Goal: Complete application form

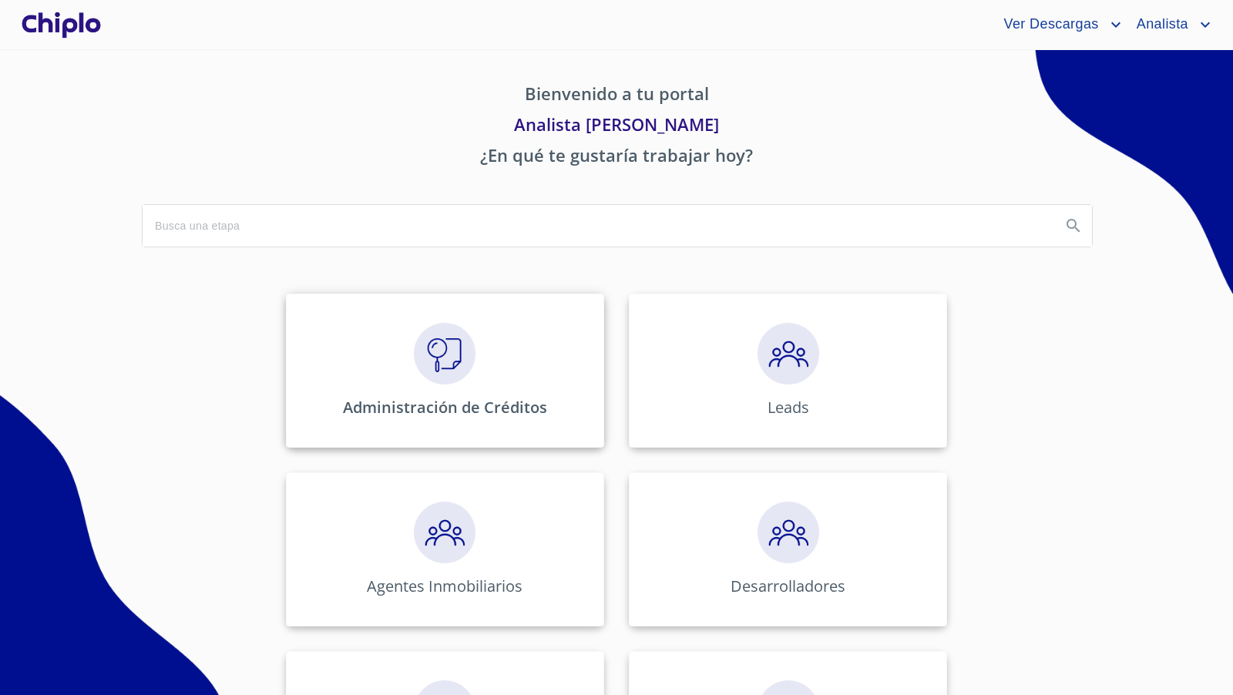
click at [446, 367] on img at bounding box center [445, 354] width 62 height 62
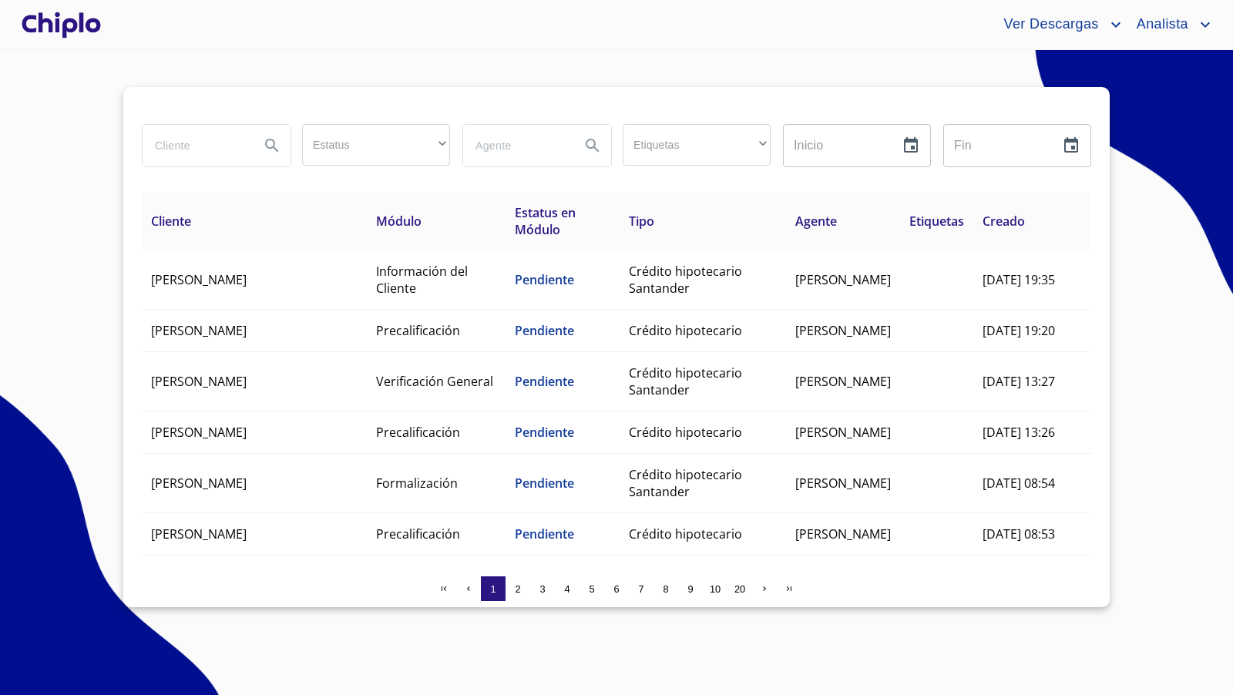
click at [180, 146] on input "search" at bounding box center [195, 146] width 105 height 42
type input "libe"
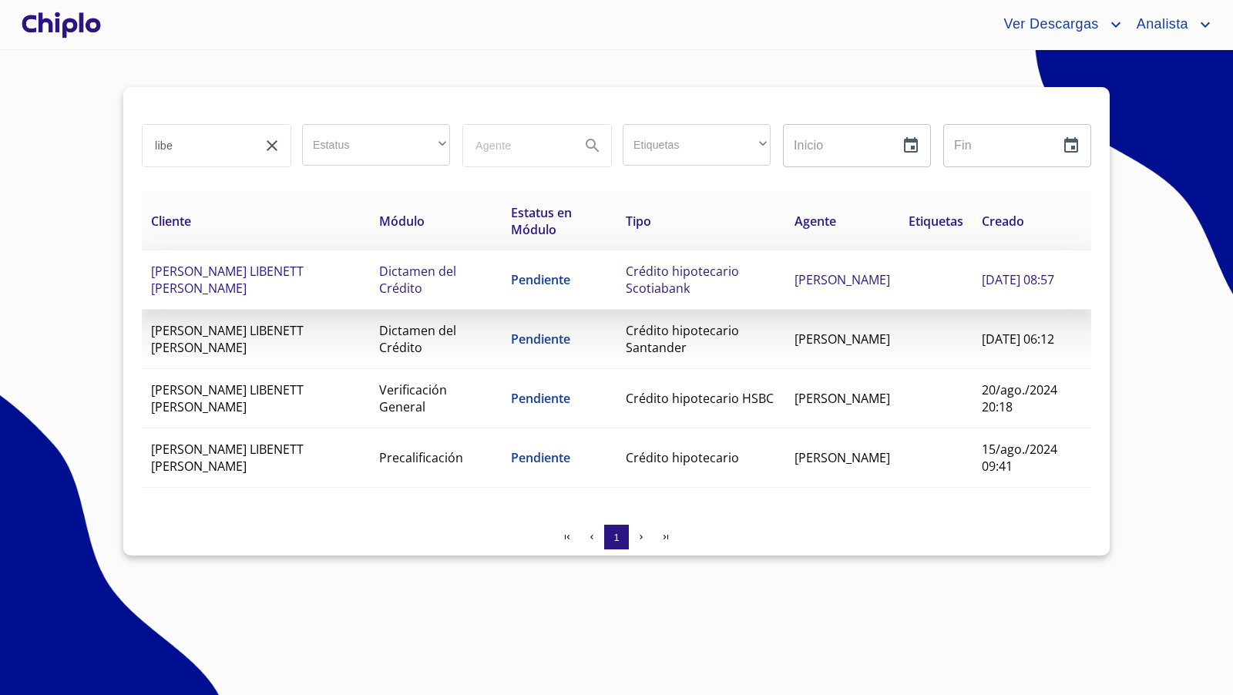
click at [631, 271] on span "Crédito hipotecario Scotiabank" at bounding box center [682, 280] width 113 height 34
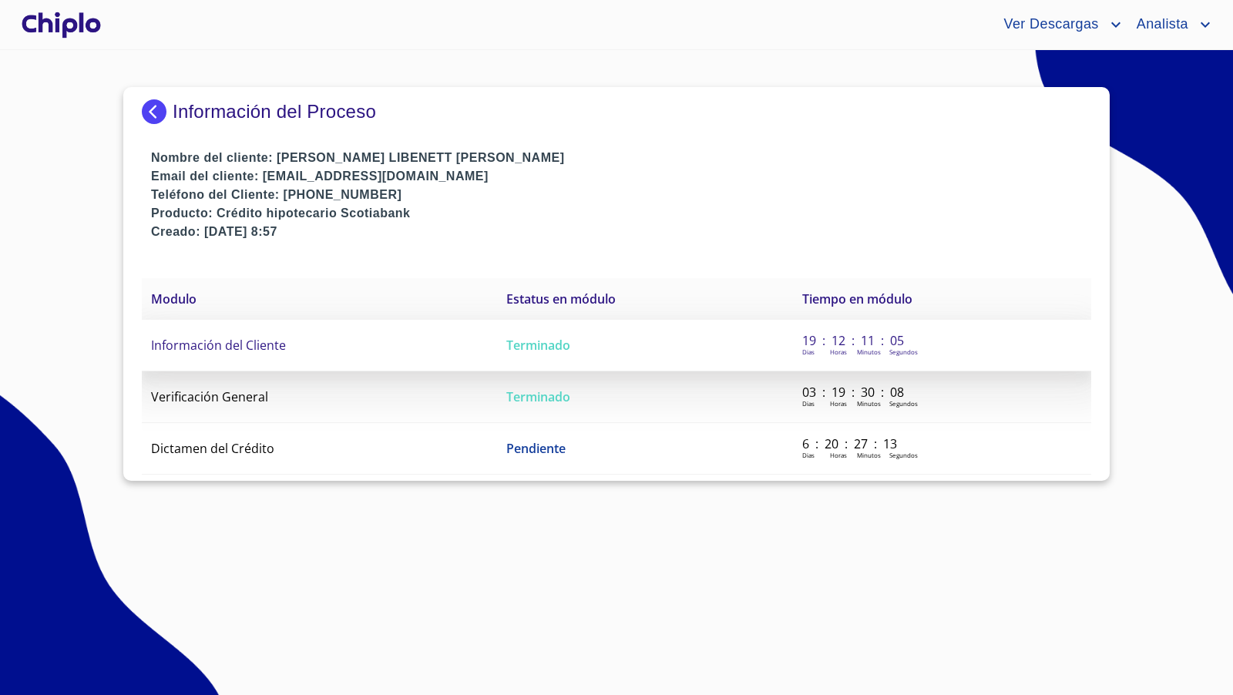
click at [245, 348] on span "Información del Cliente" at bounding box center [218, 345] width 135 height 17
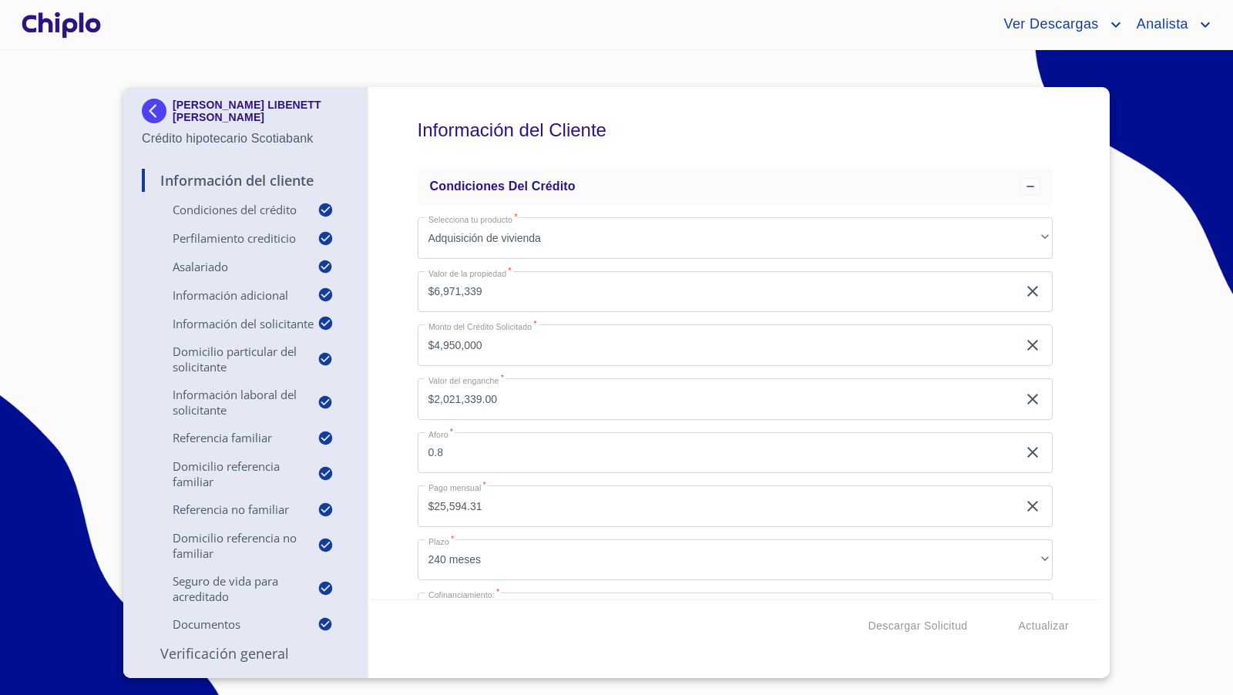
click at [1077, 335] on div "Información del Cliente Condiciones del Crédito Selecciona tu producto   * Adqu…" at bounding box center [735, 343] width 735 height 513
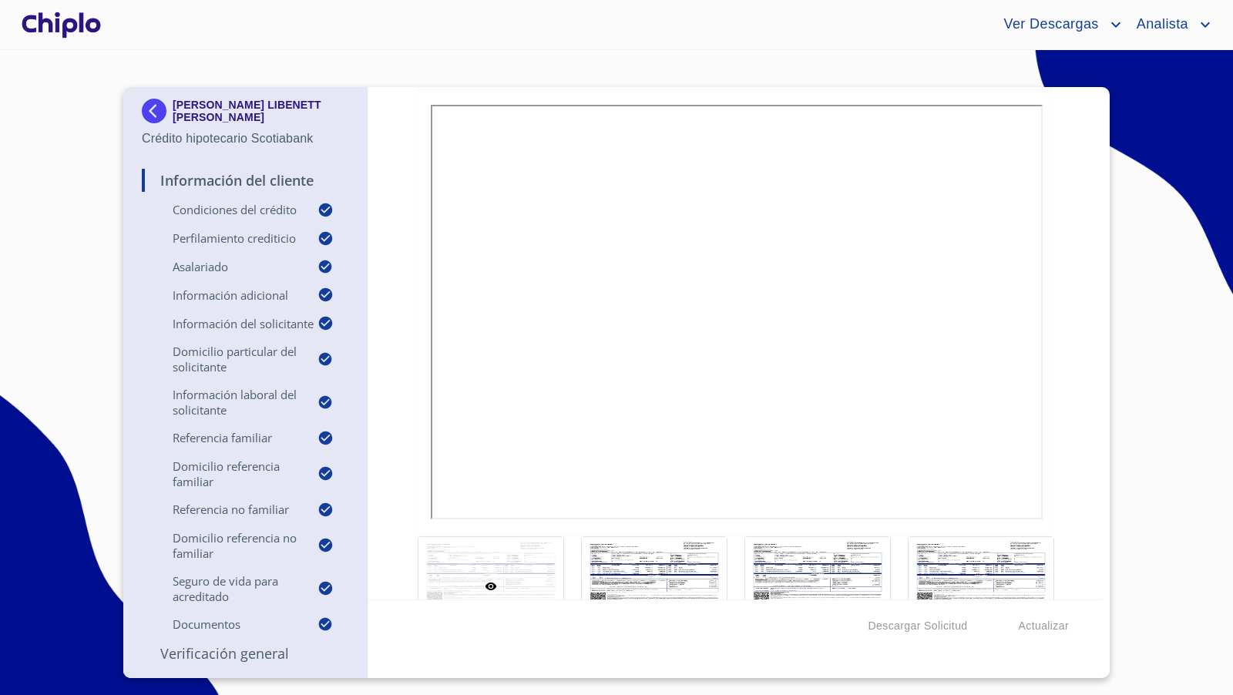
scroll to position [10380, 0]
click at [684, 538] on div at bounding box center [654, 587] width 145 height 99
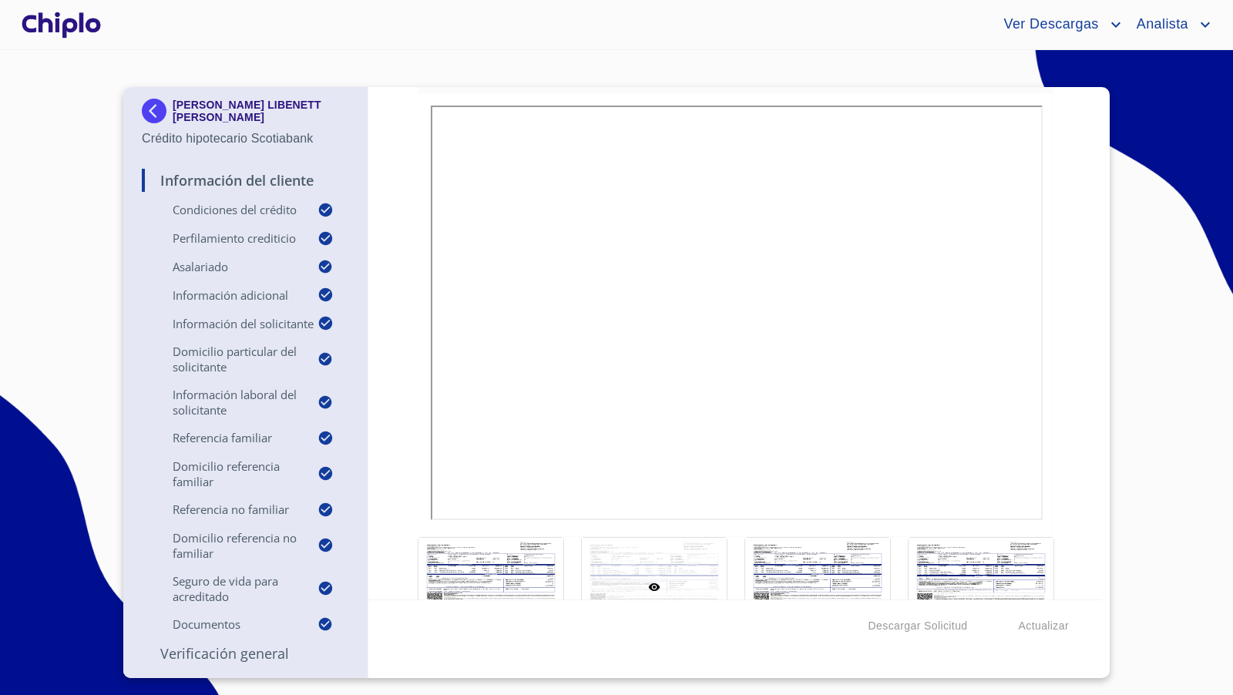
scroll to position [11, 0]
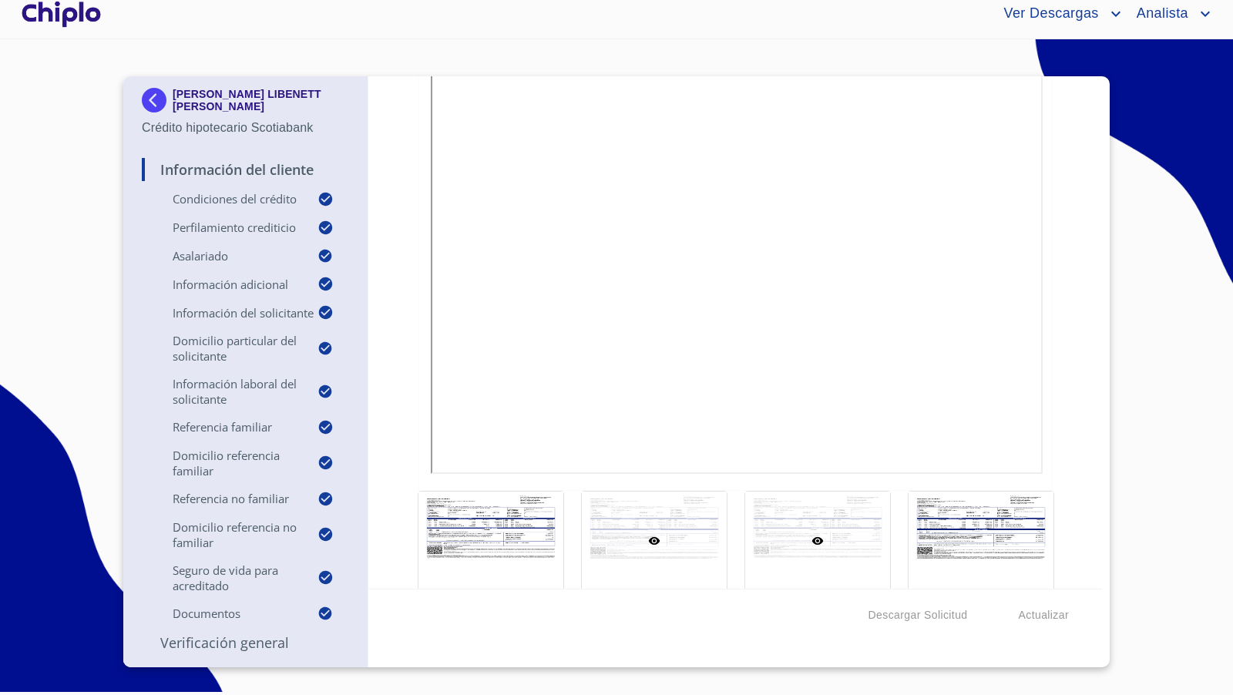
click at [850, 492] on div at bounding box center [817, 541] width 145 height 99
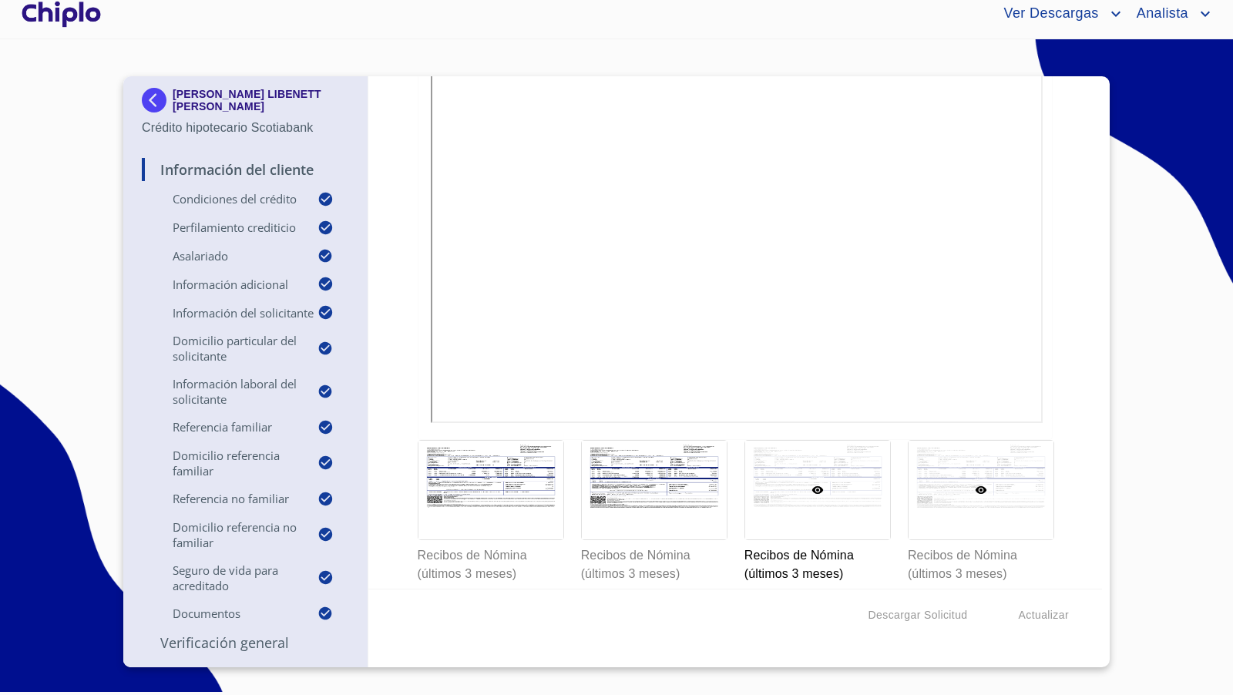
click at [981, 453] on div at bounding box center [981, 490] width 145 height 99
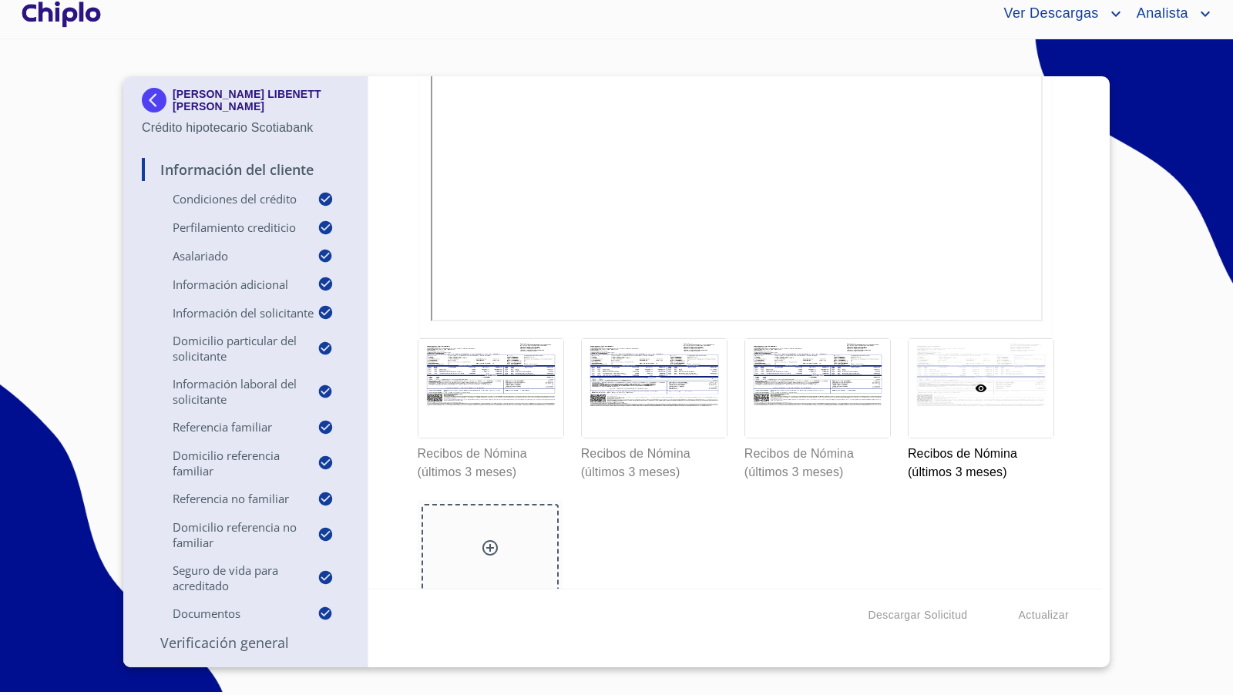
scroll to position [10568, 0]
click at [481, 540] on icon at bounding box center [490, 549] width 19 height 19
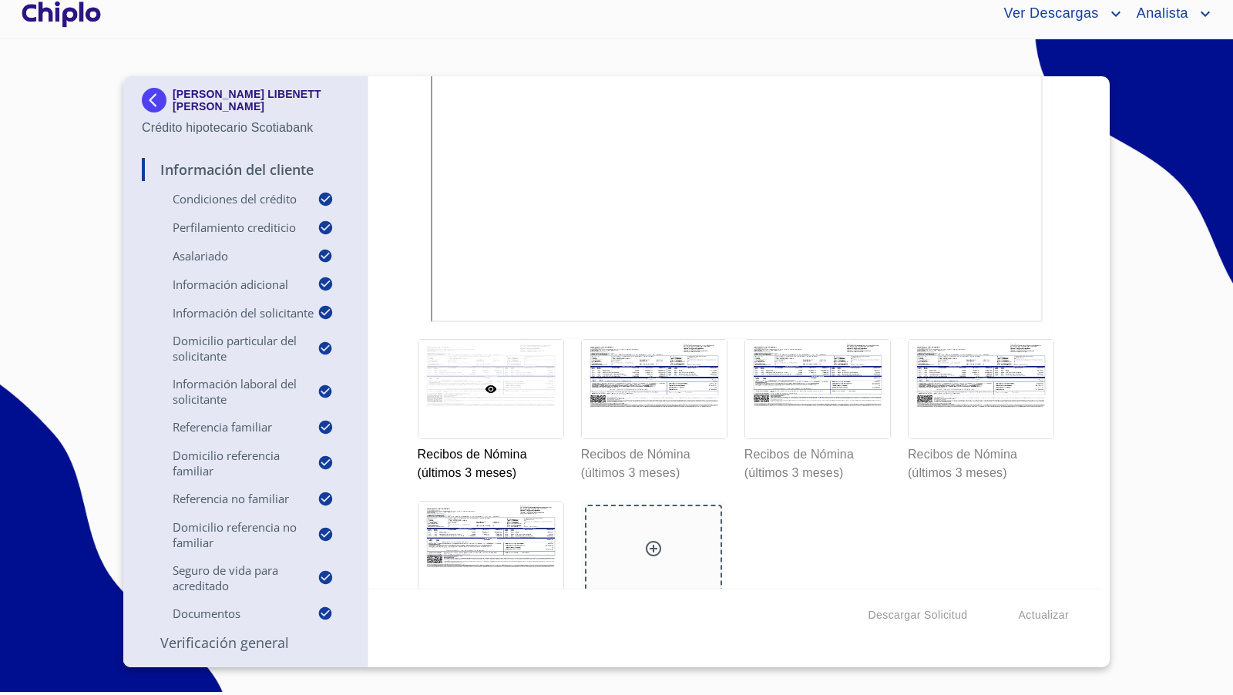
scroll to position [10536, 0]
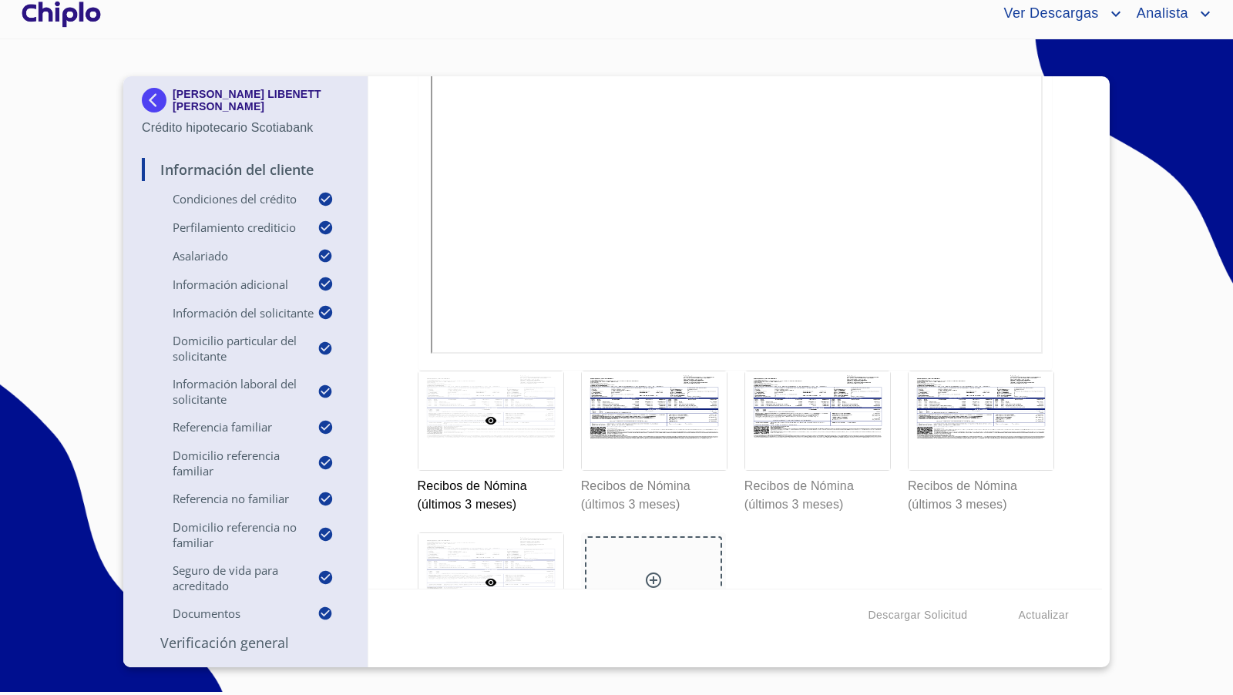
click at [474, 541] on div at bounding box center [491, 582] width 145 height 99
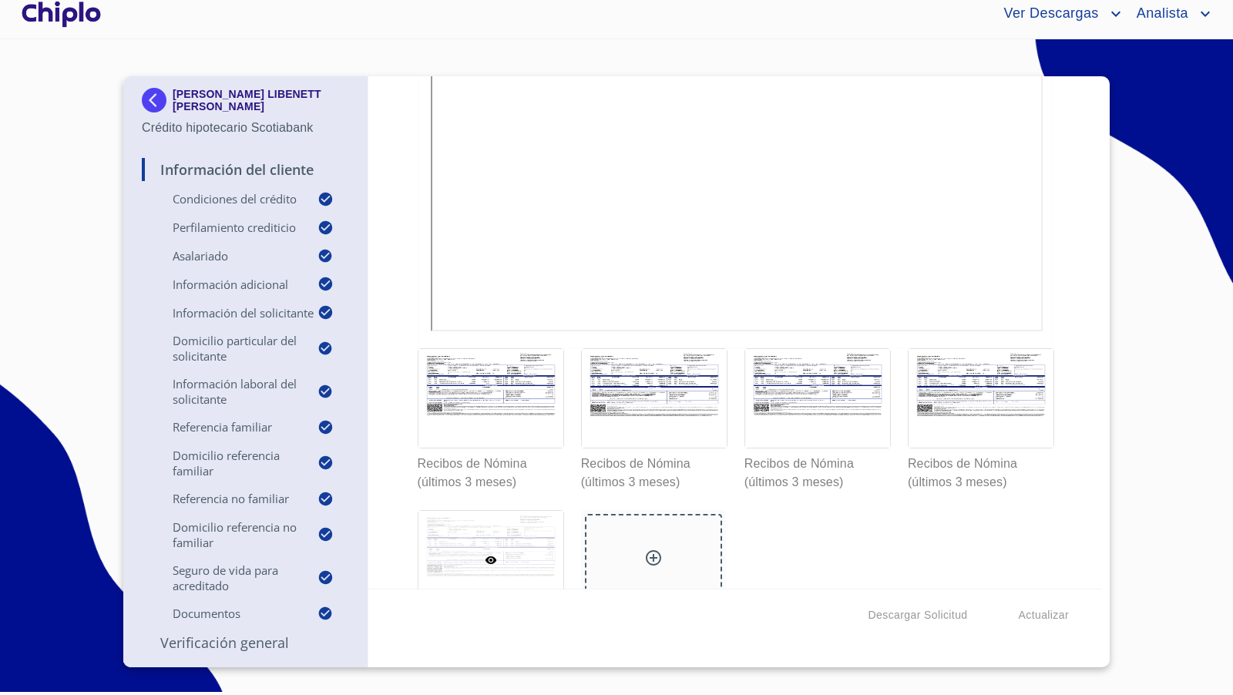
scroll to position [10581, 0]
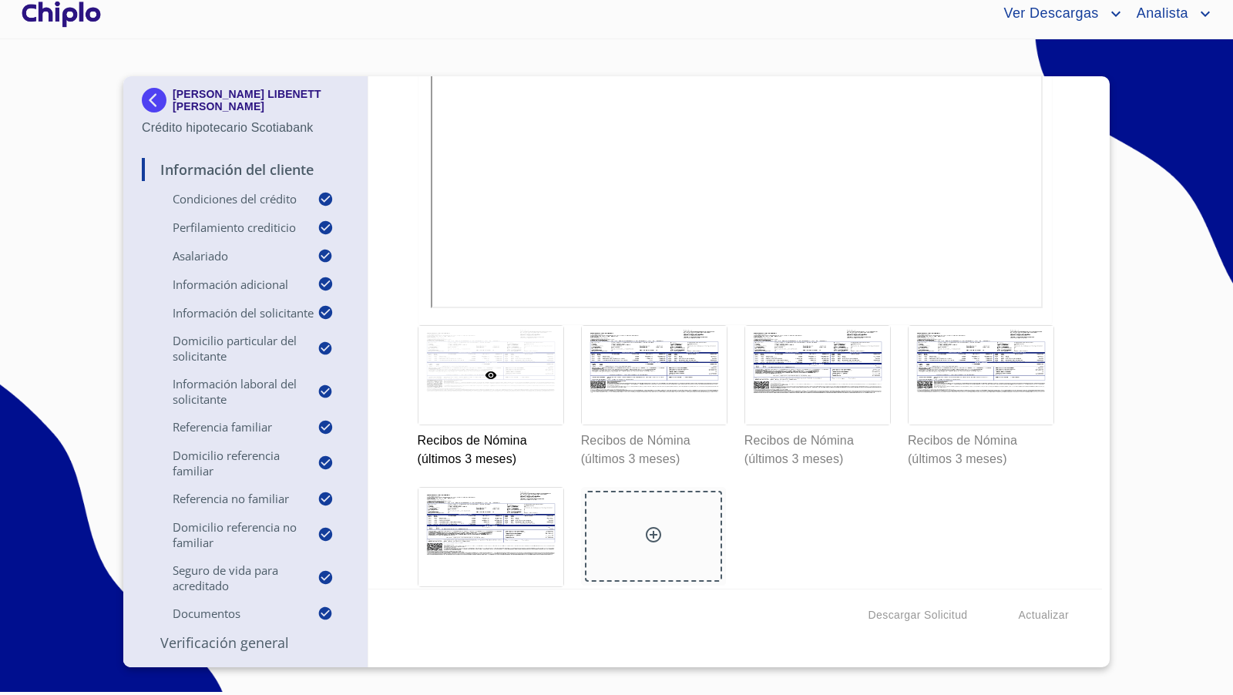
click at [660, 527] on icon at bounding box center [653, 534] width 15 height 15
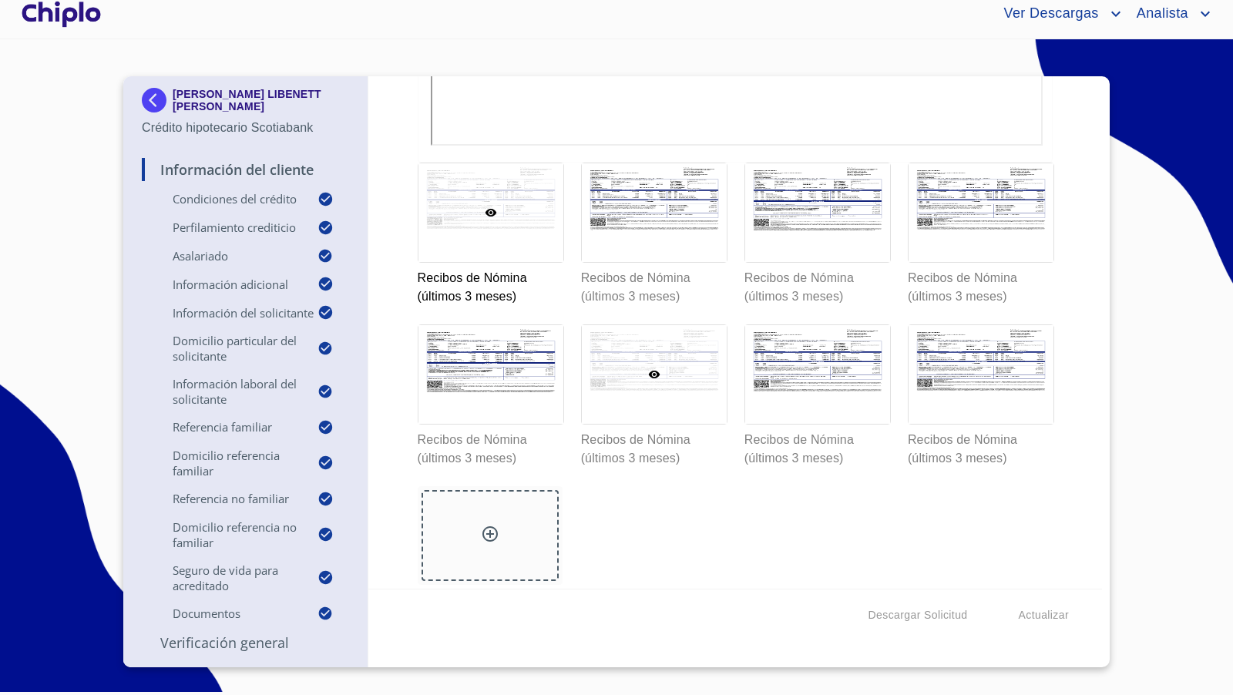
click at [697, 382] on div at bounding box center [654, 374] width 145 height 99
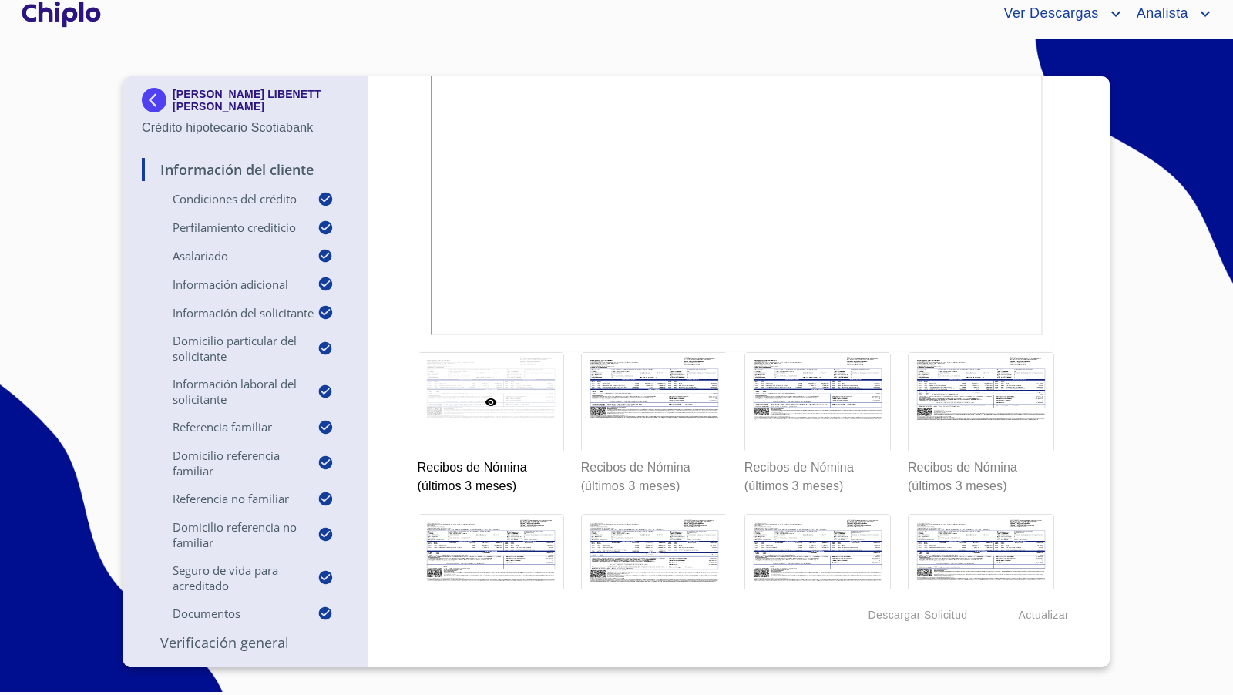
scroll to position [10550, 0]
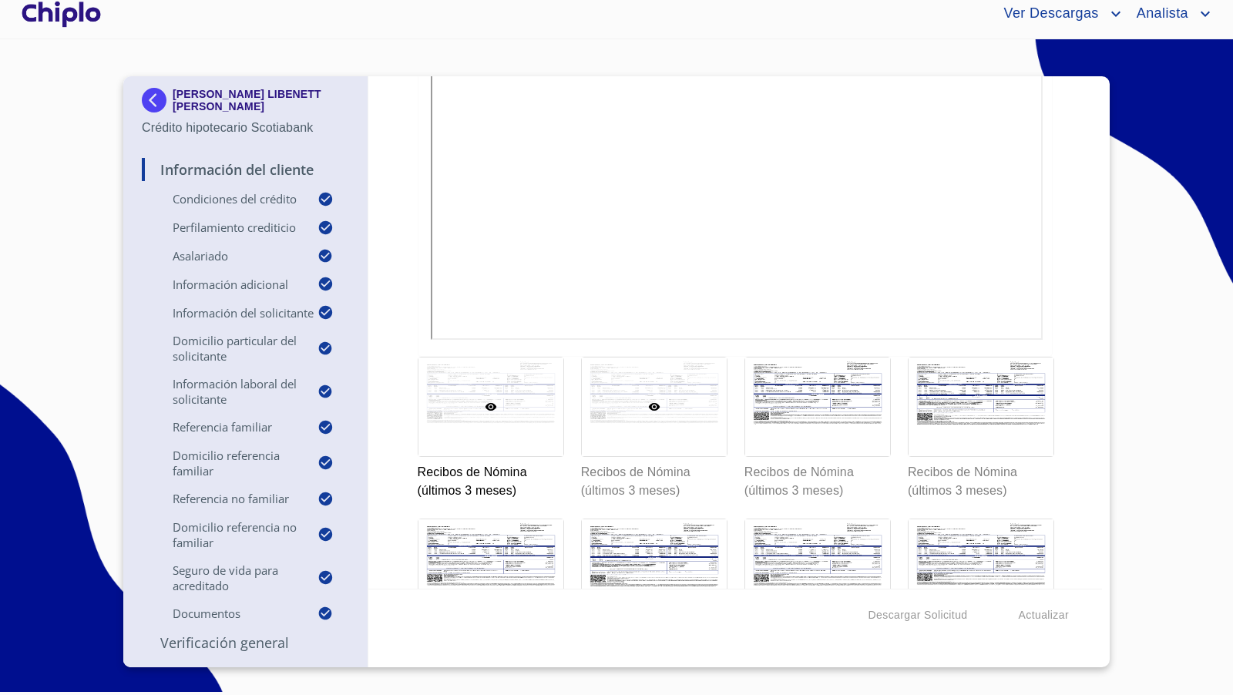
click at [677, 358] on div at bounding box center [654, 407] width 145 height 99
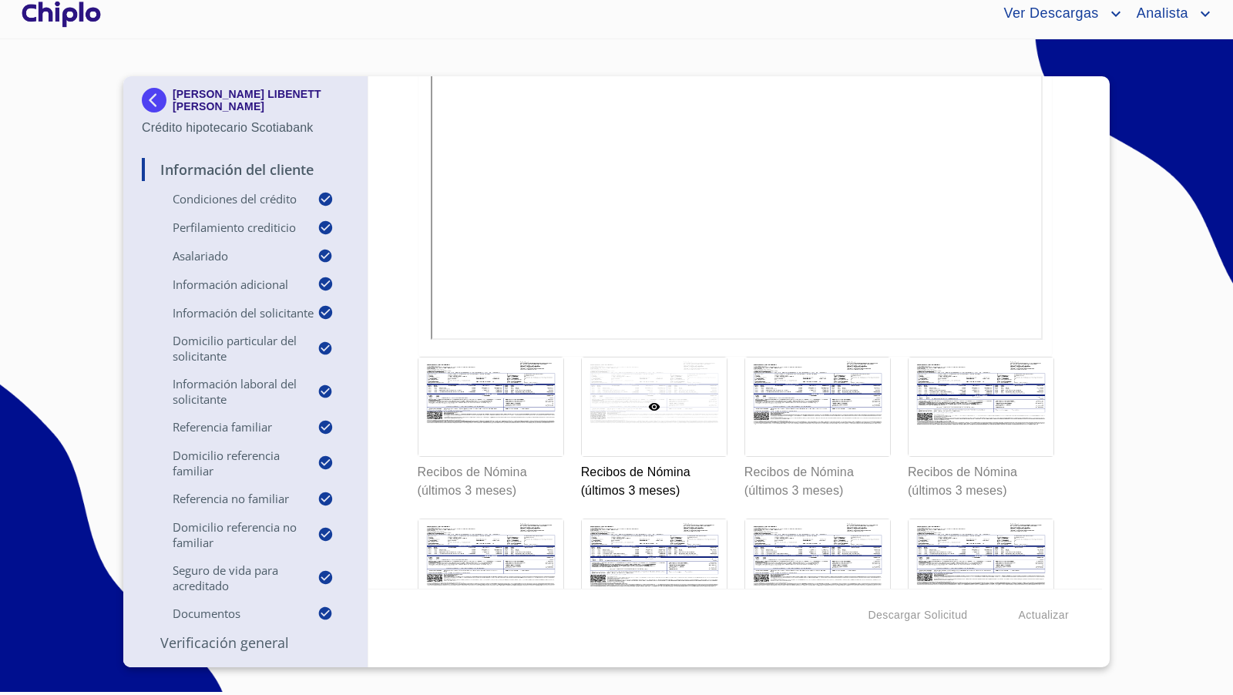
scroll to position [10282, 0]
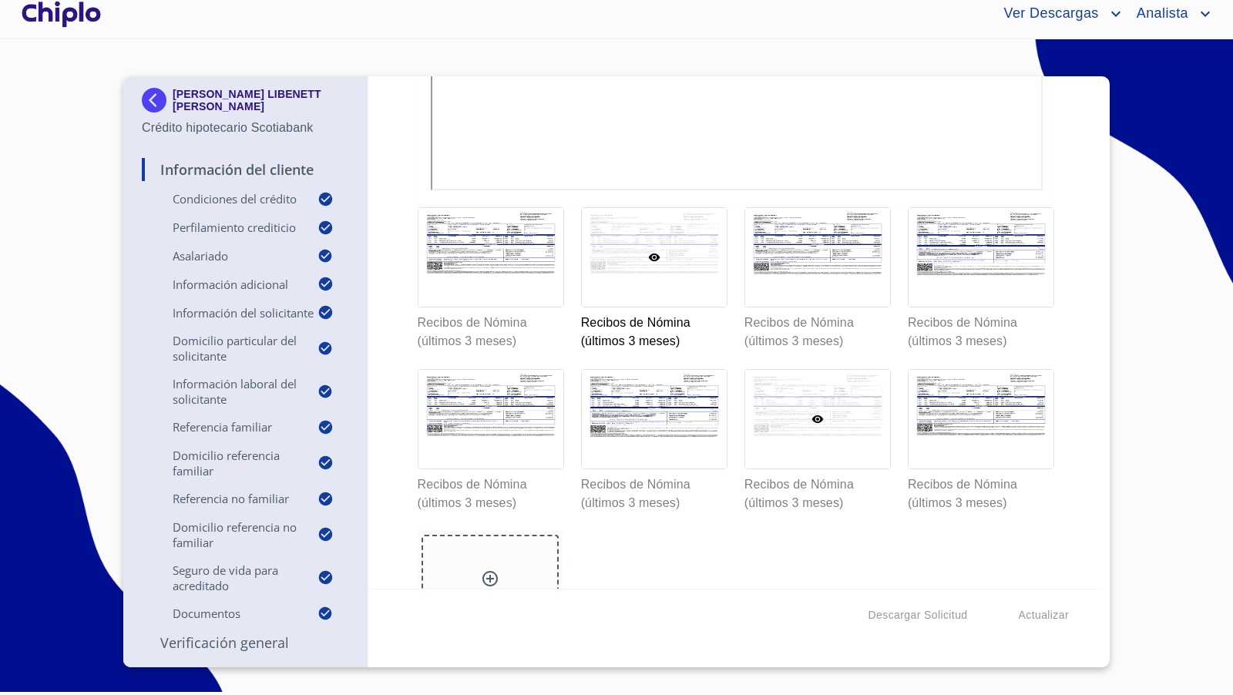
click at [806, 433] on div at bounding box center [817, 419] width 145 height 99
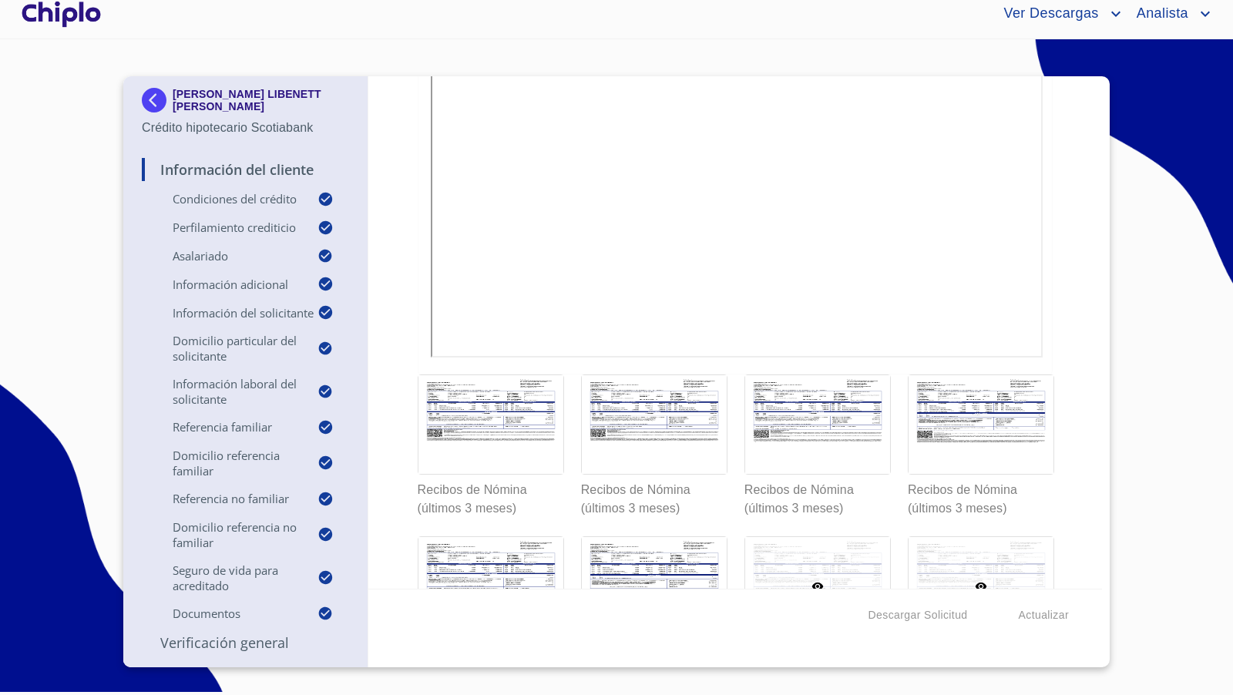
click at [941, 553] on div at bounding box center [981, 586] width 145 height 99
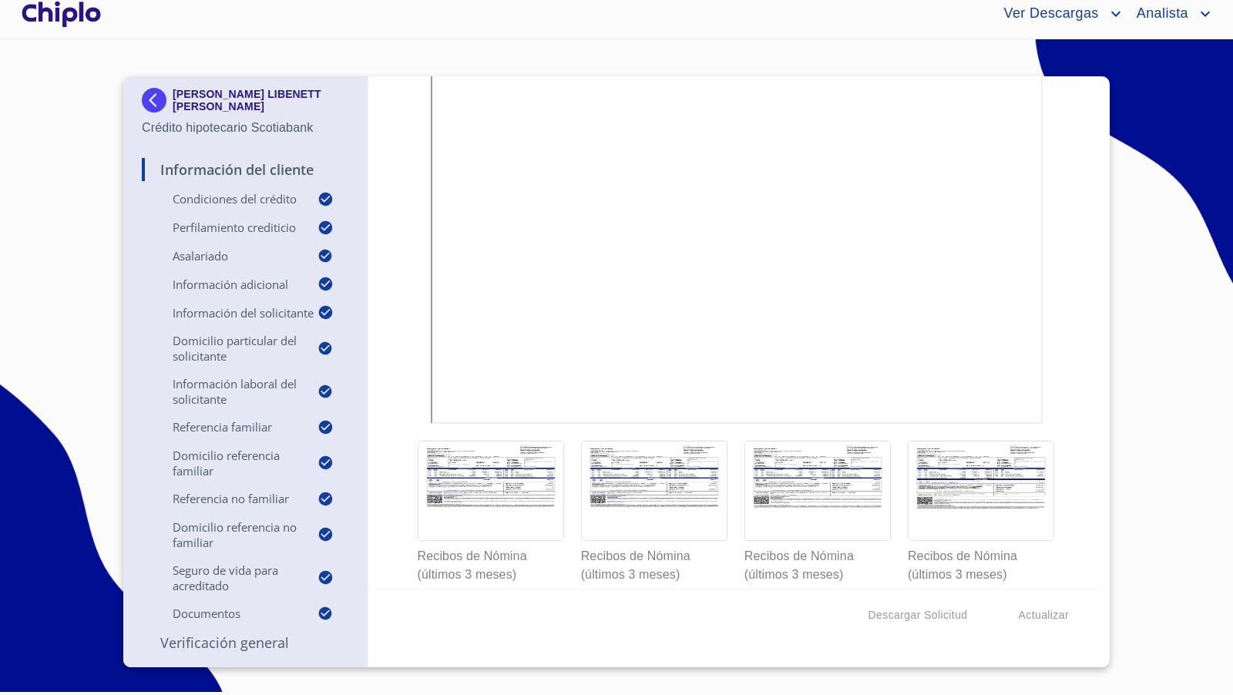
scroll to position [10476, 0]
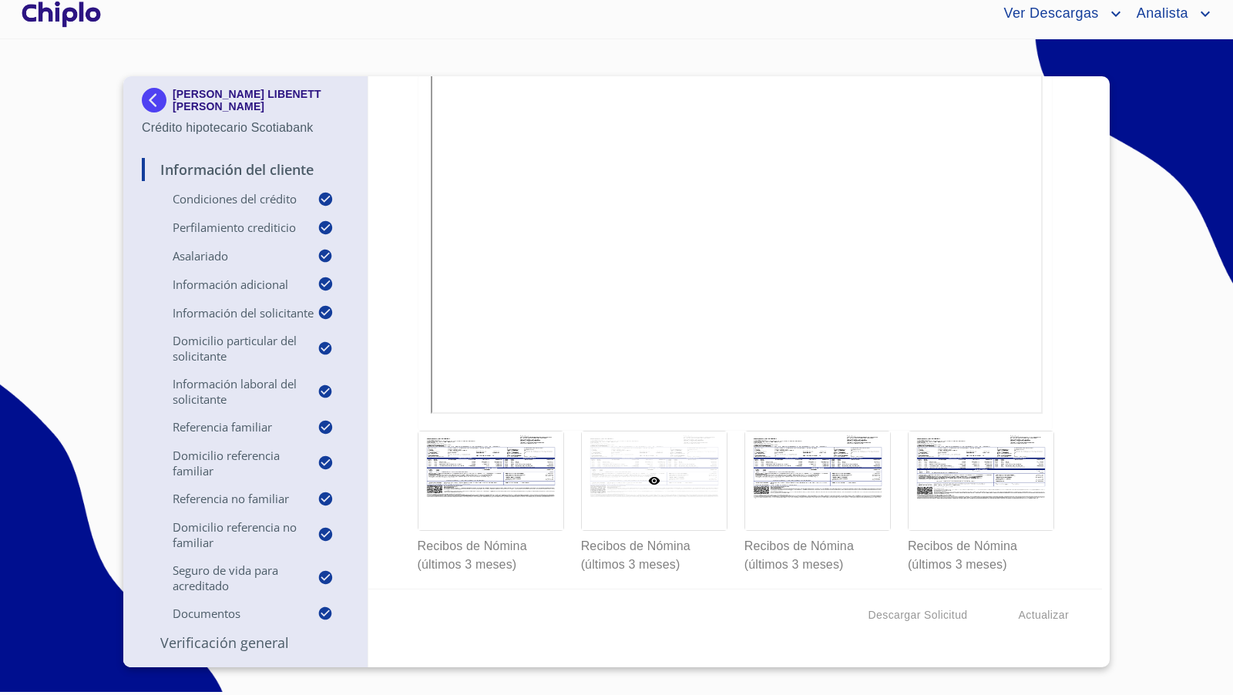
click at [693, 442] on div at bounding box center [654, 481] width 145 height 99
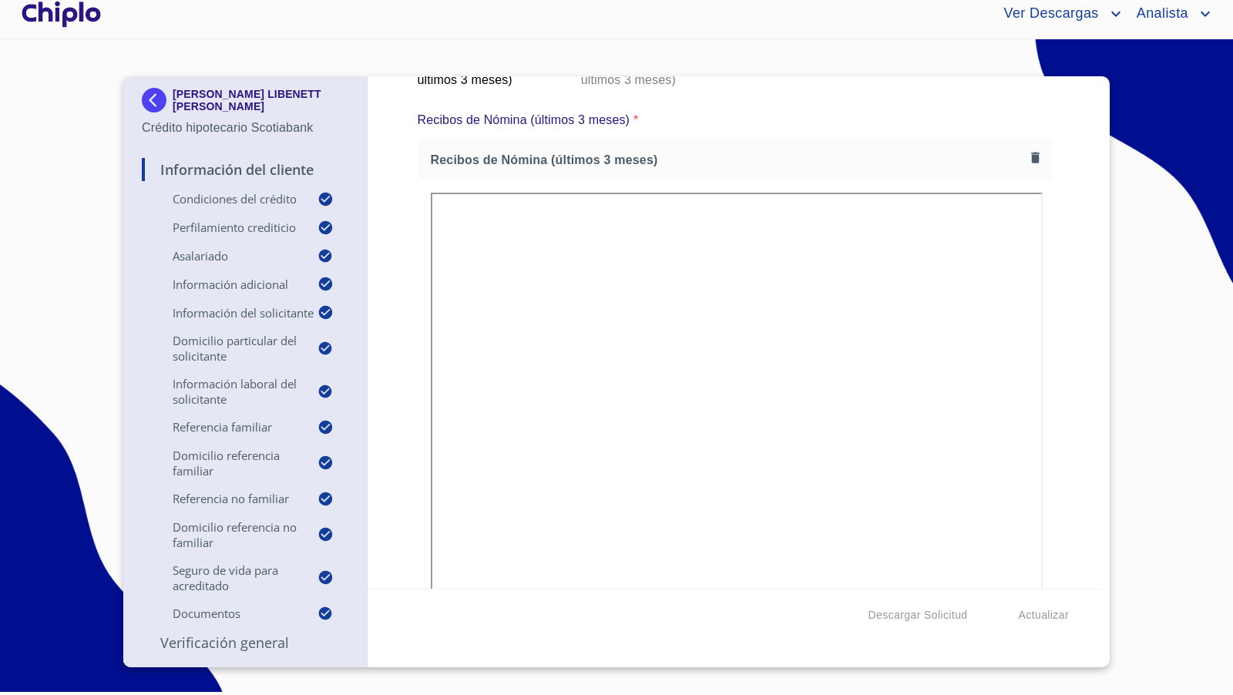
click at [1064, 419] on div "Información del Cliente Condiciones del Crédito Selecciona tu producto   * Adqu…" at bounding box center [735, 332] width 735 height 513
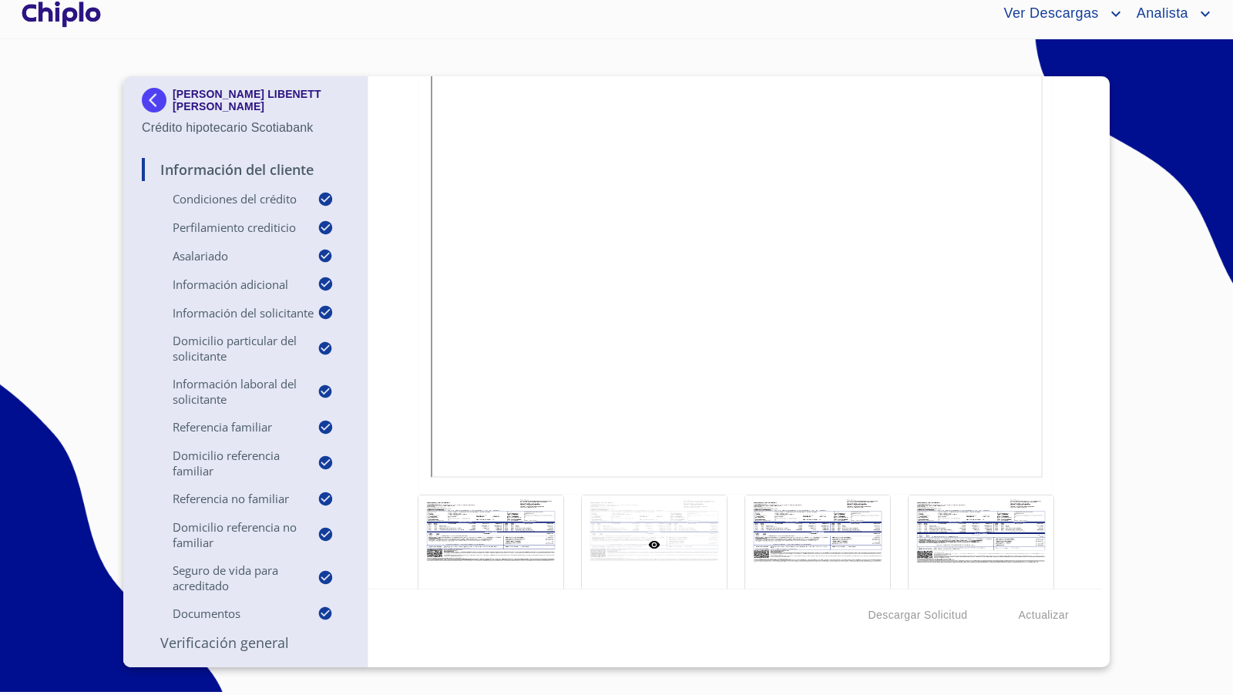
scroll to position [10425, 0]
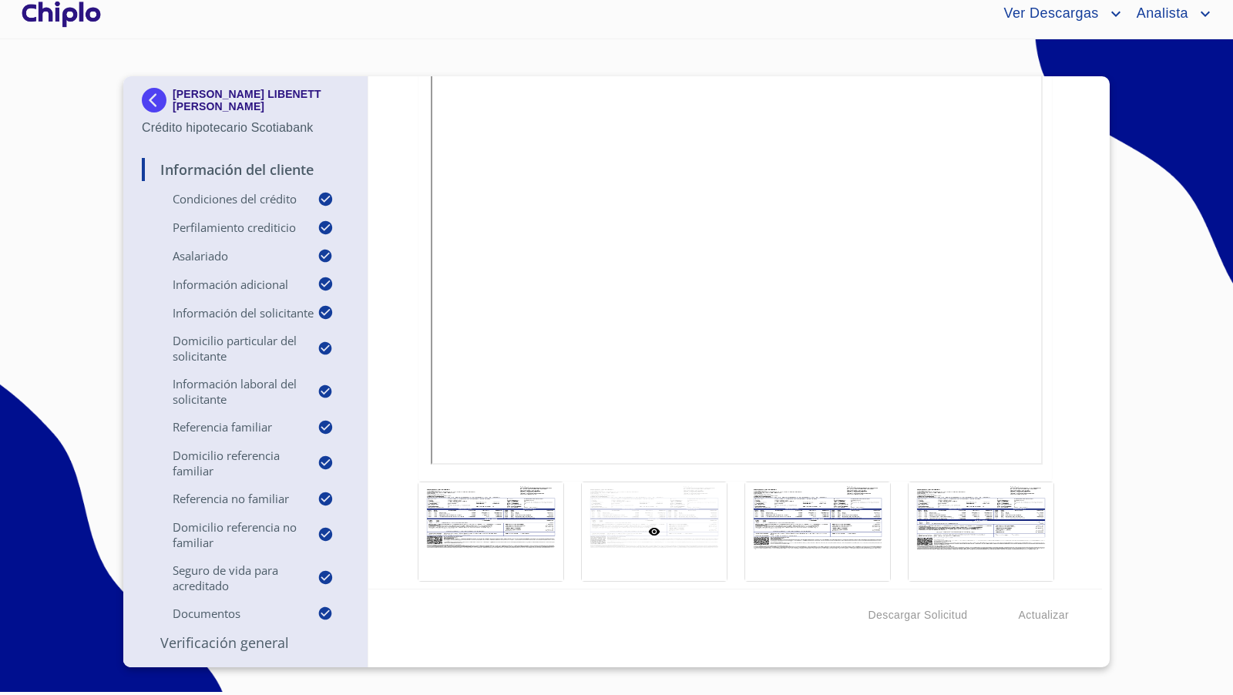
click at [1092, 380] on div "Información del Cliente Condiciones del Crédito Selecciona tu producto   * Adqu…" at bounding box center [735, 332] width 735 height 513
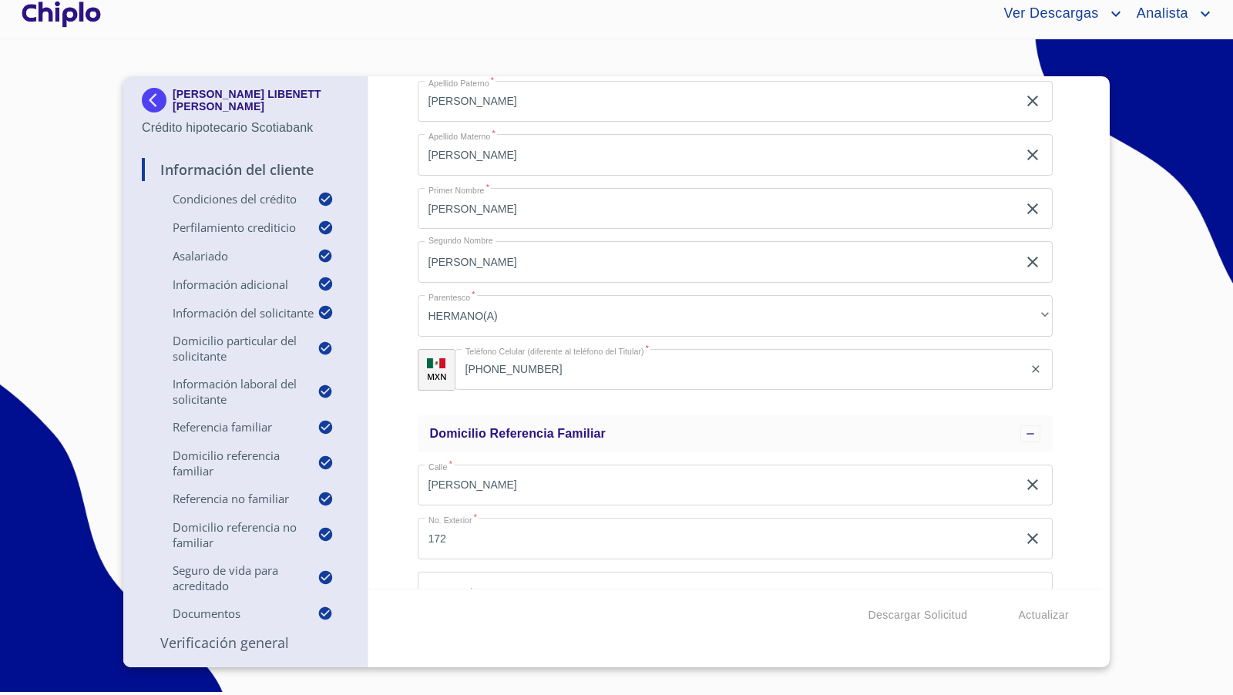
scroll to position [4443, 0]
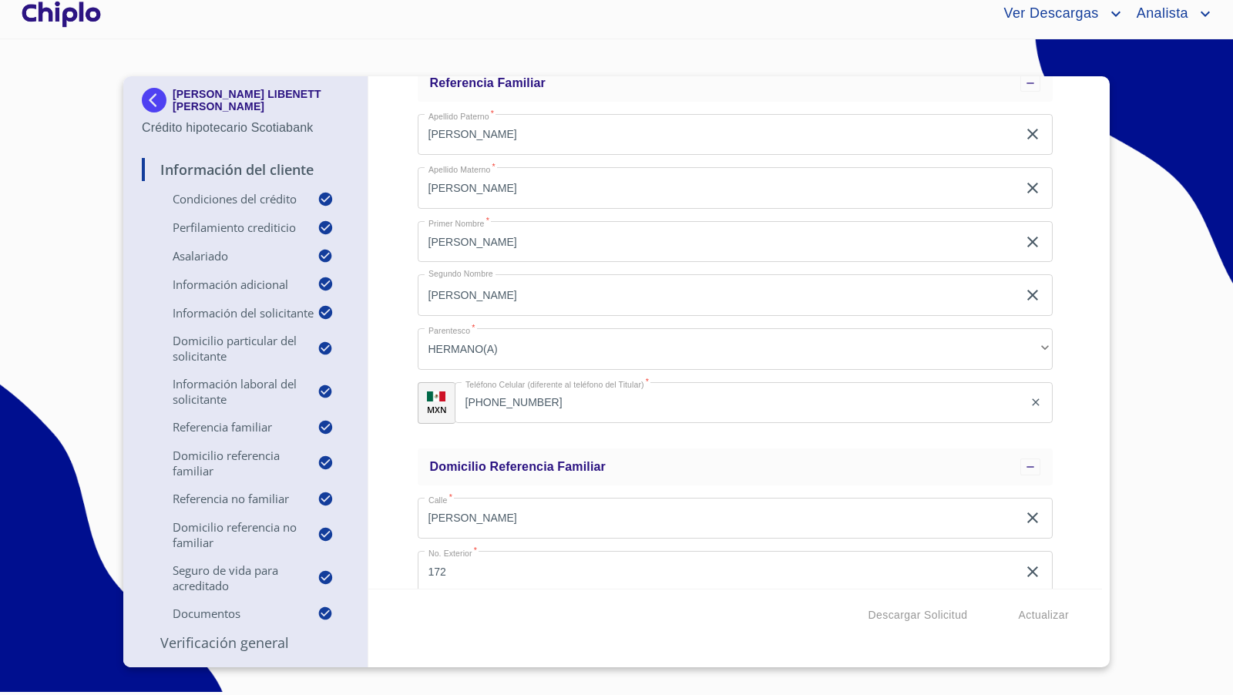
click at [1077, 325] on div "Información del Cliente Condiciones del Crédito Selecciona tu producto   * Adqu…" at bounding box center [735, 332] width 735 height 513
click at [1065, 449] on div "Información del Cliente Condiciones del Crédito Selecciona tu producto   * Adqu…" at bounding box center [735, 332] width 735 height 513
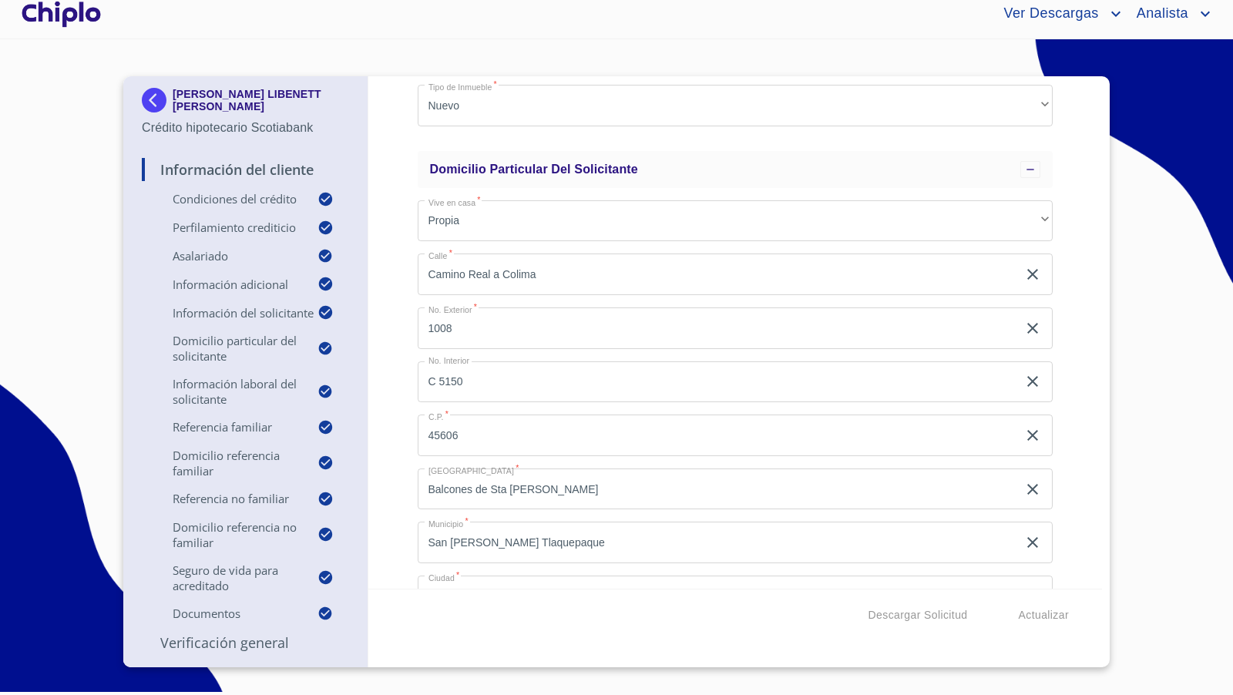
scroll to position [2674, 0]
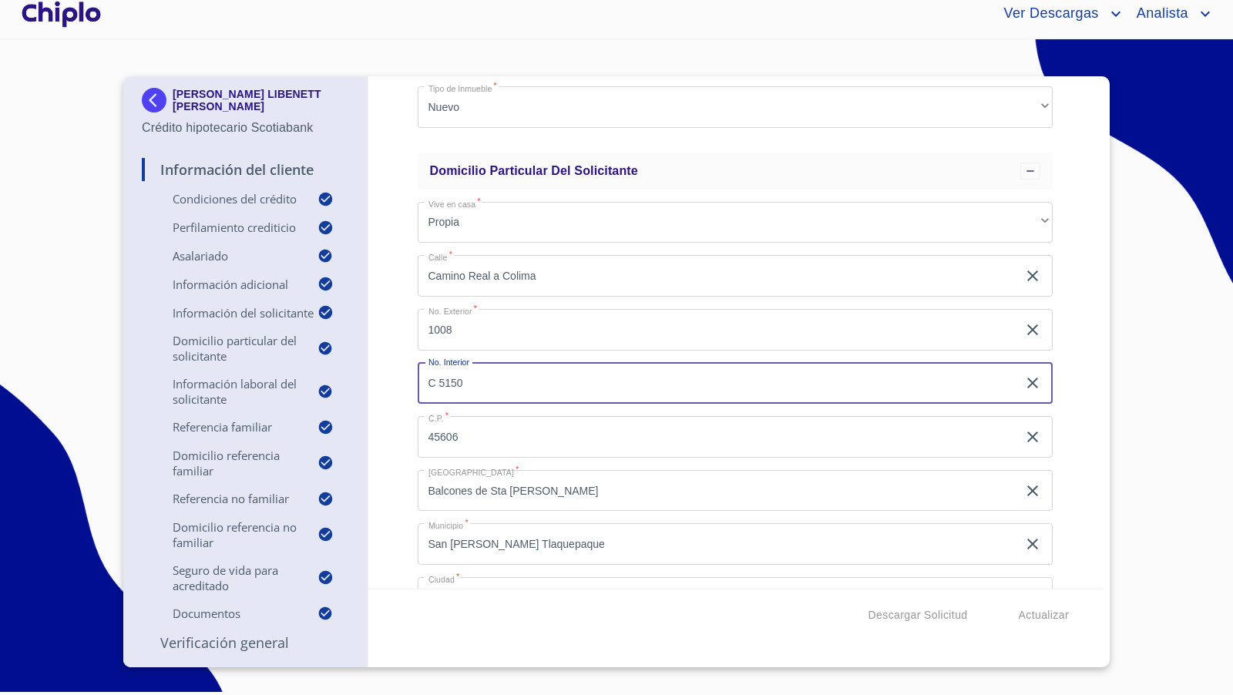
drag, startPoint x: 507, startPoint y: 390, endPoint x: 401, endPoint y: 382, distance: 106.7
click at [401, 382] on div "Información del Cliente Condiciones del Crédito Selecciona tu producto   * Adqu…" at bounding box center [735, 332] width 735 height 513
click at [395, 371] on div "Información del Cliente Condiciones del Crédito Selecciona tu producto   * Adqu…" at bounding box center [735, 332] width 735 height 513
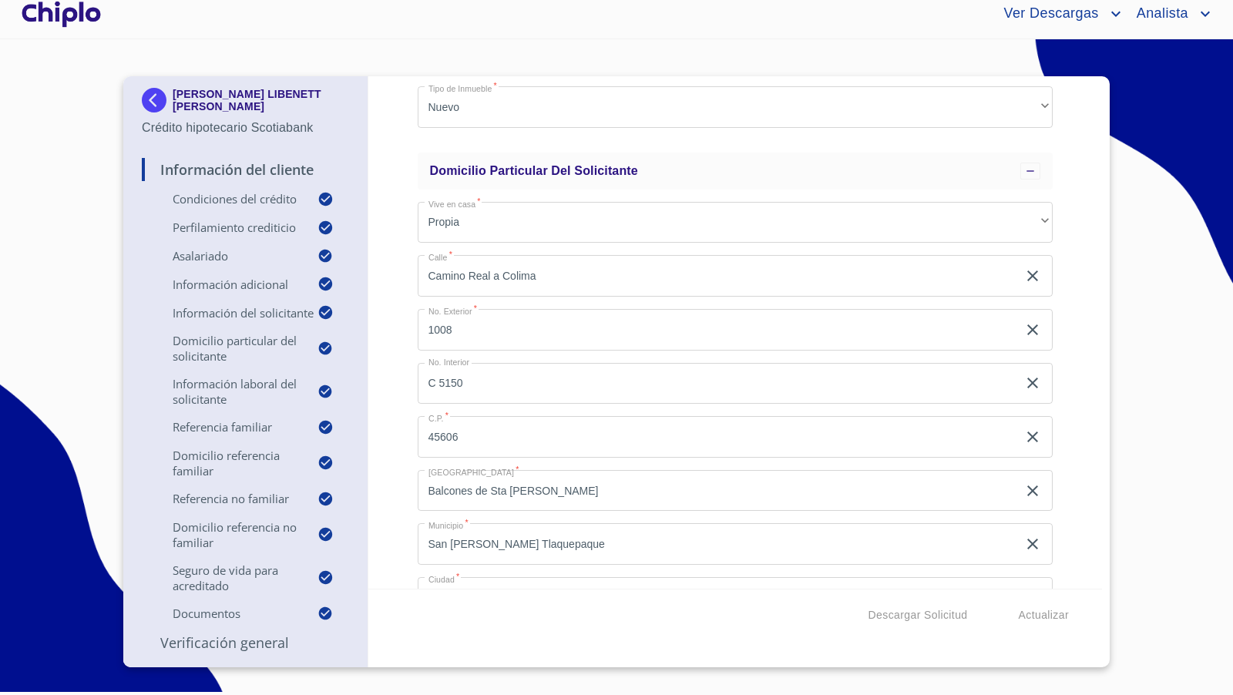
click at [1084, 431] on div "Información del Cliente Condiciones del Crédito Selecciona tu producto   * Adqu…" at bounding box center [735, 332] width 735 height 513
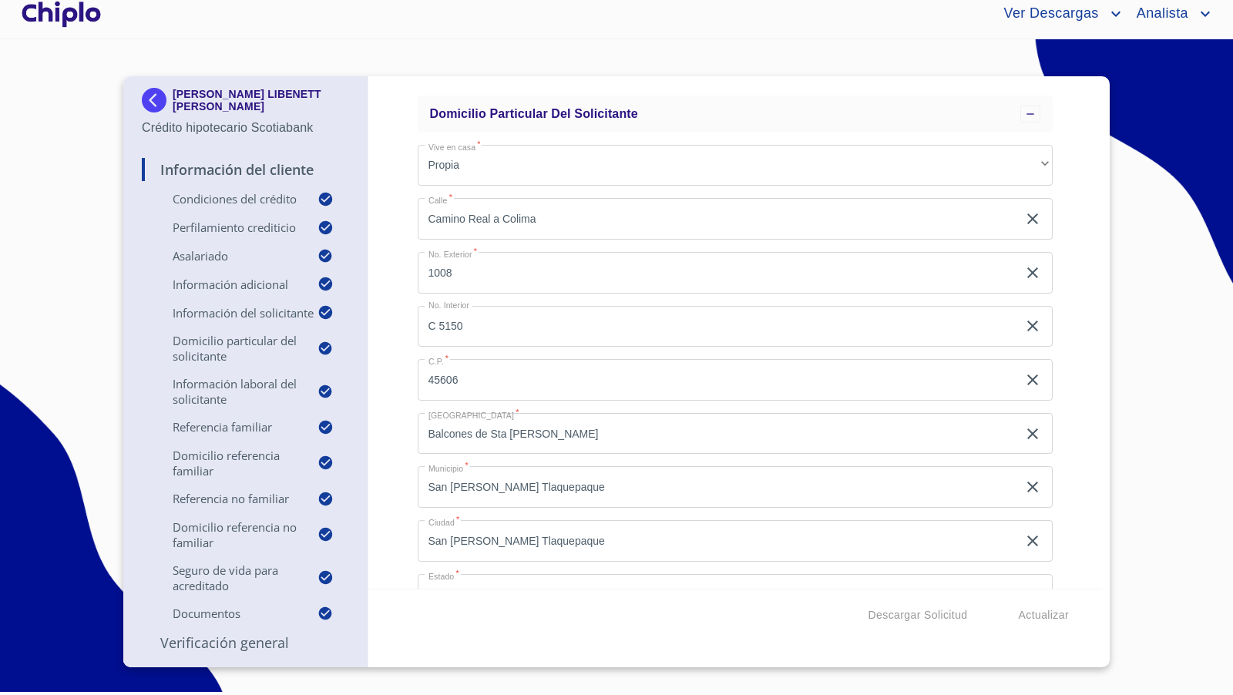
scroll to position [2734, 0]
click at [408, 278] on div "Información del Cliente Condiciones del Crédito Selecciona tu producto   * Adqu…" at bounding box center [735, 332] width 735 height 513
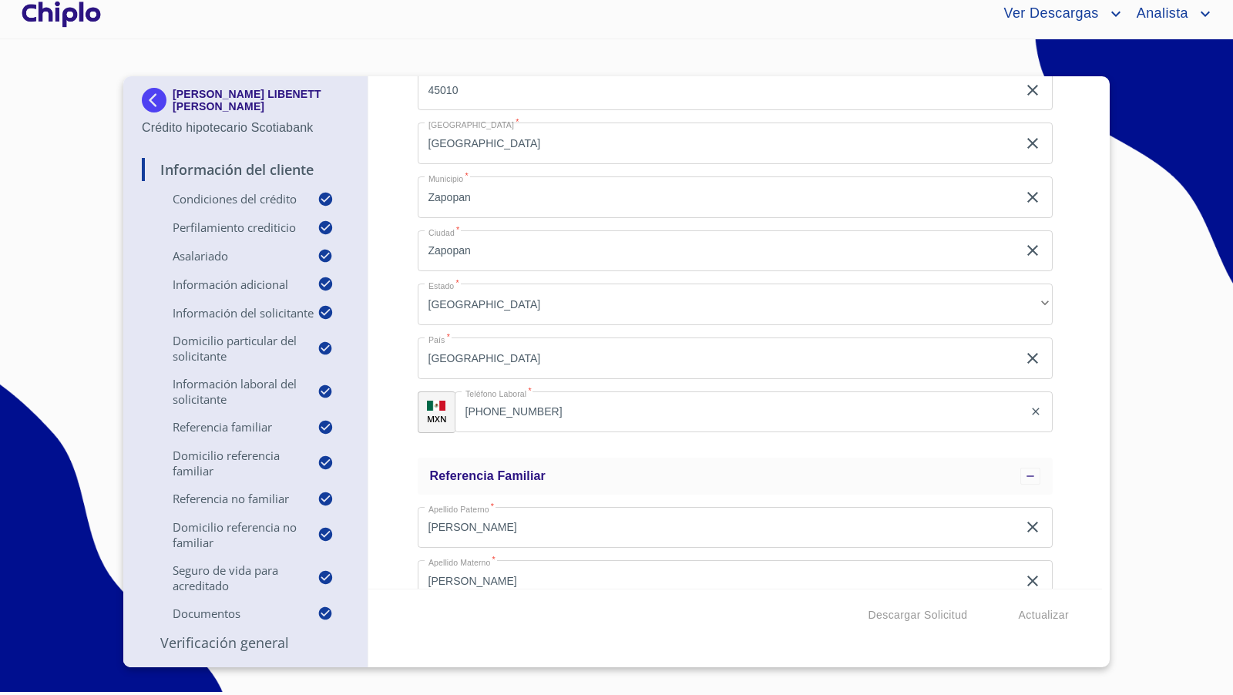
scroll to position [4055, 0]
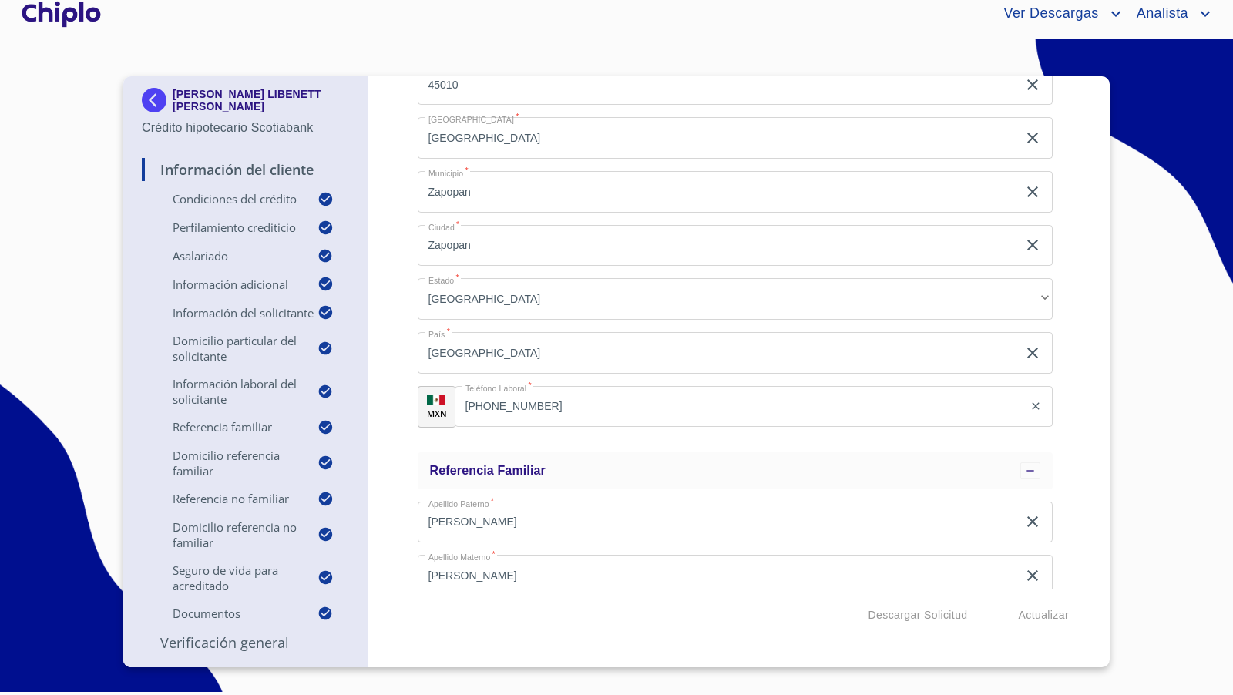
click at [802, 422] on input "(32)22903500" at bounding box center [740, 407] width 570 height 42
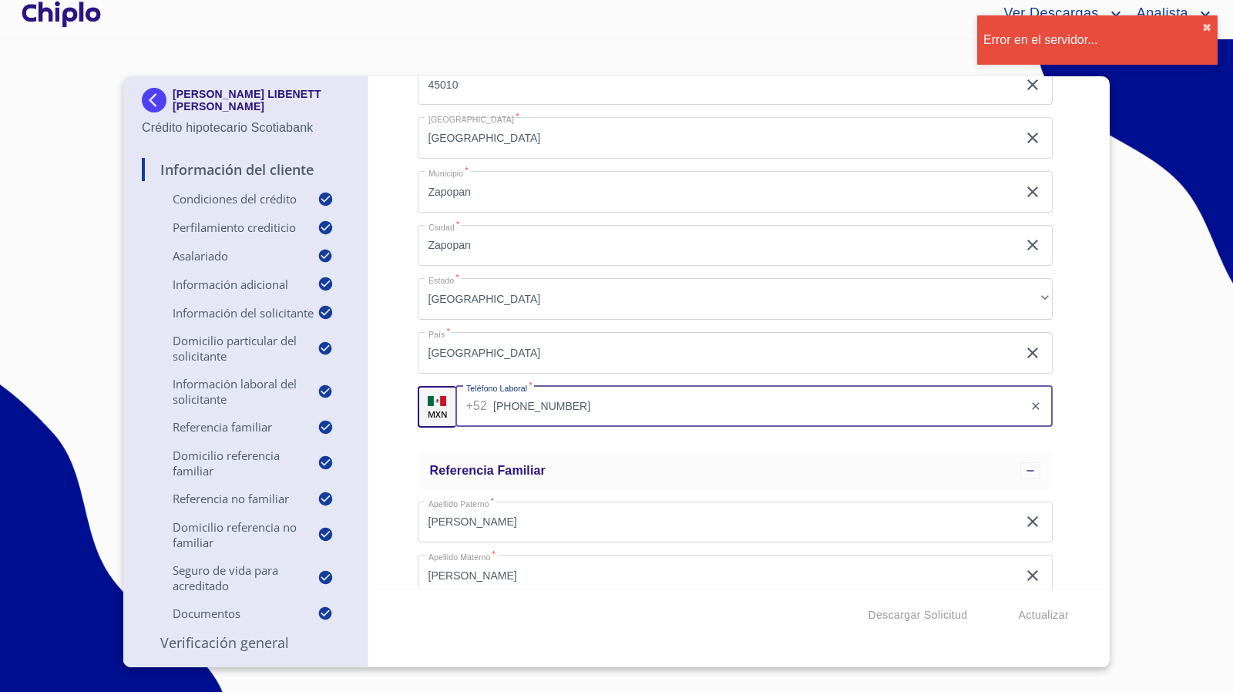
click at [684, 394] on input "(32)22903500" at bounding box center [758, 407] width 530 height 42
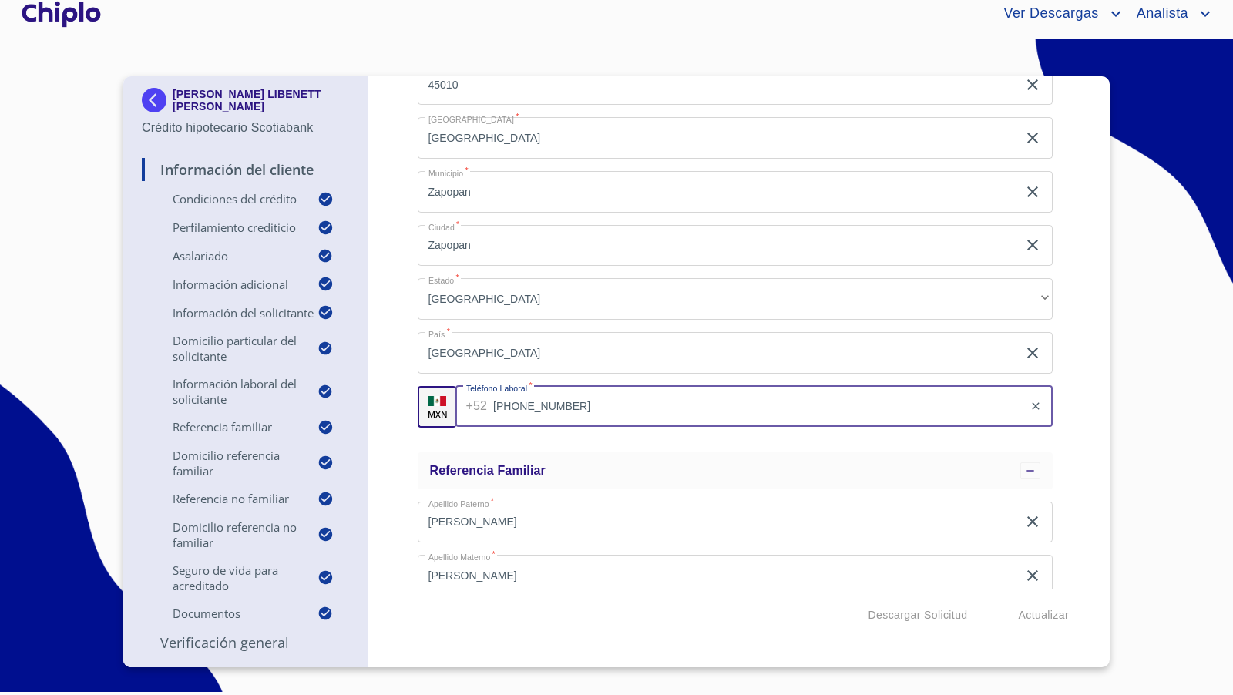
click at [1036, 402] on icon "clear input" at bounding box center [1036, 406] width 12 height 12
click at [594, 412] on input "Selecciona tu producto   *" at bounding box center [773, 407] width 560 height 42
type input "[PHONE_NUMBER]"
click at [398, 352] on div "Información del Cliente Condiciones del Crédito Selecciona tu producto   * Adqu…" at bounding box center [735, 332] width 735 height 513
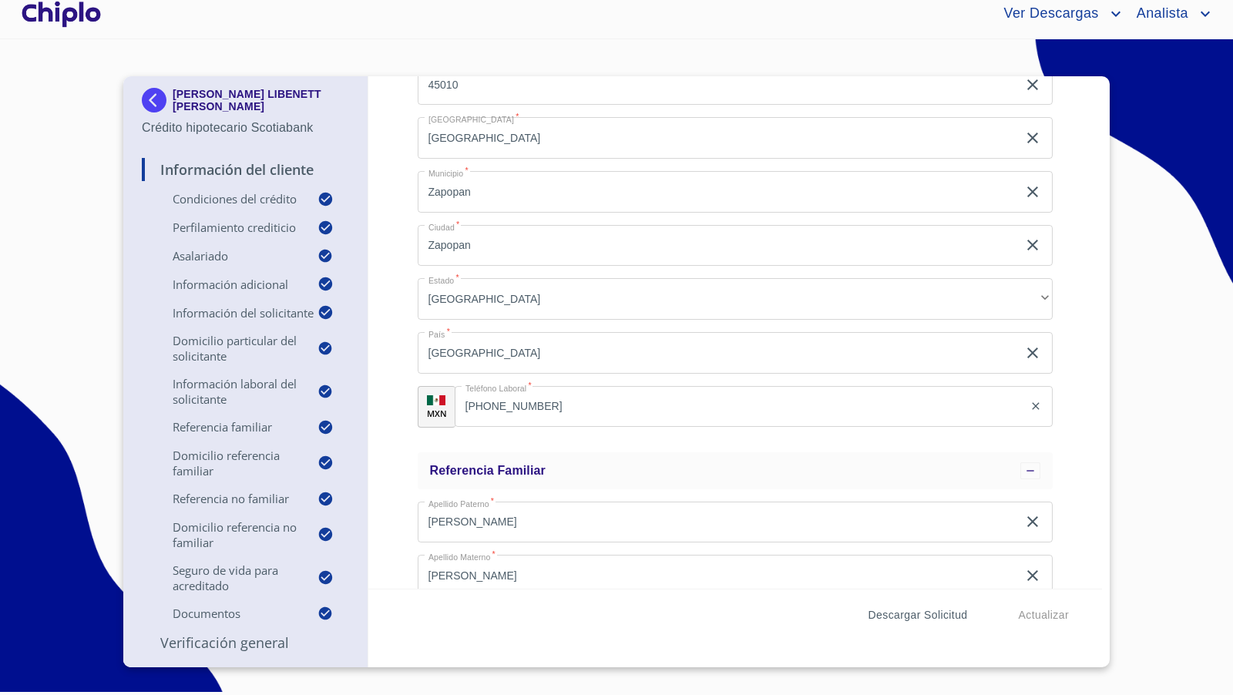
click at [920, 616] on span "Descargar Solicitud" at bounding box center [918, 615] width 99 height 19
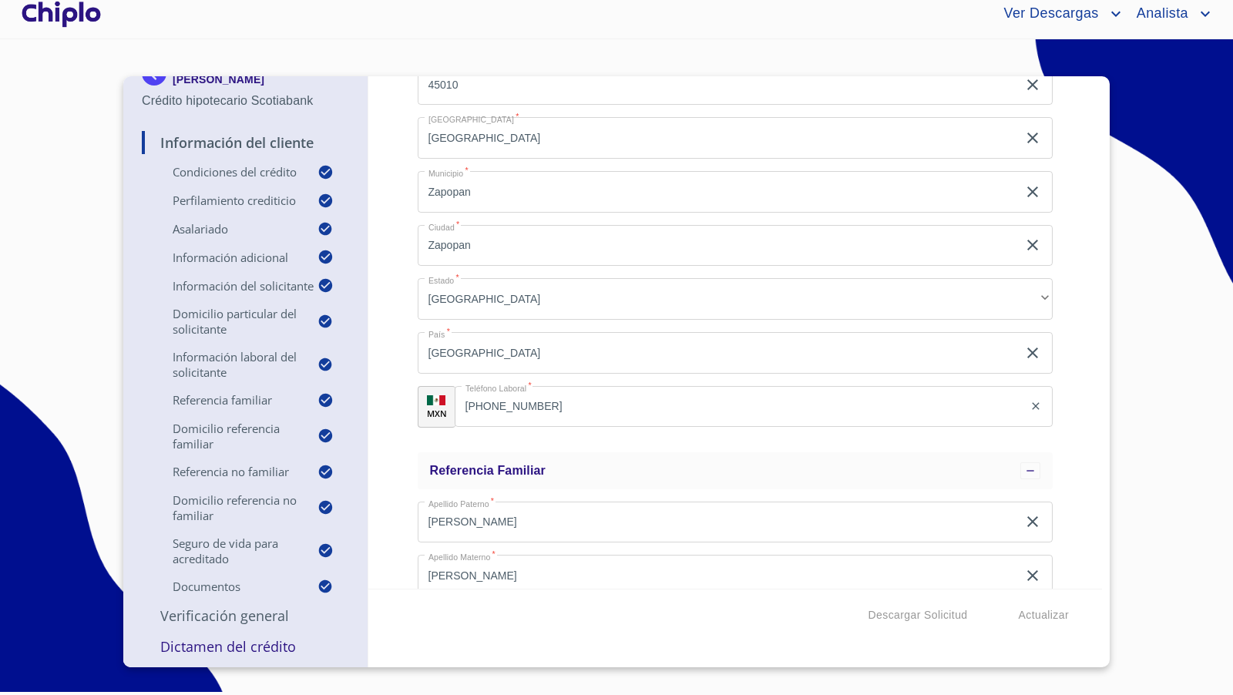
click at [231, 614] on p "Verificación General" at bounding box center [245, 616] width 207 height 19
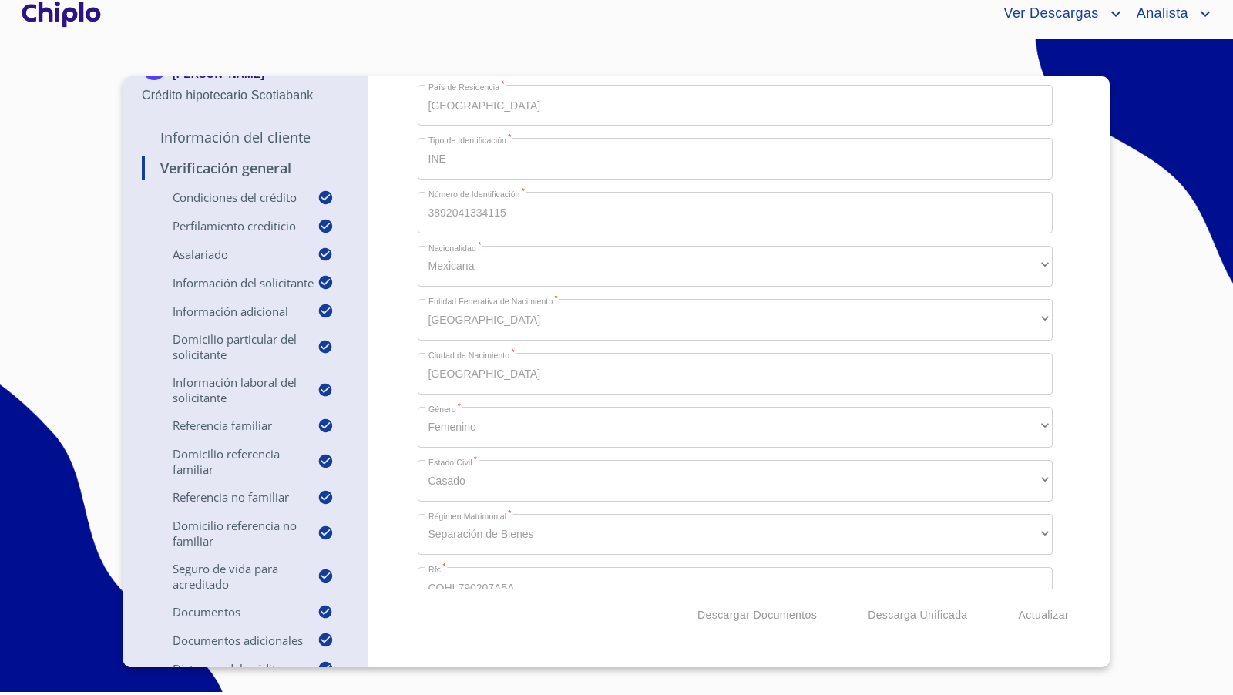
scroll to position [4055, 0]
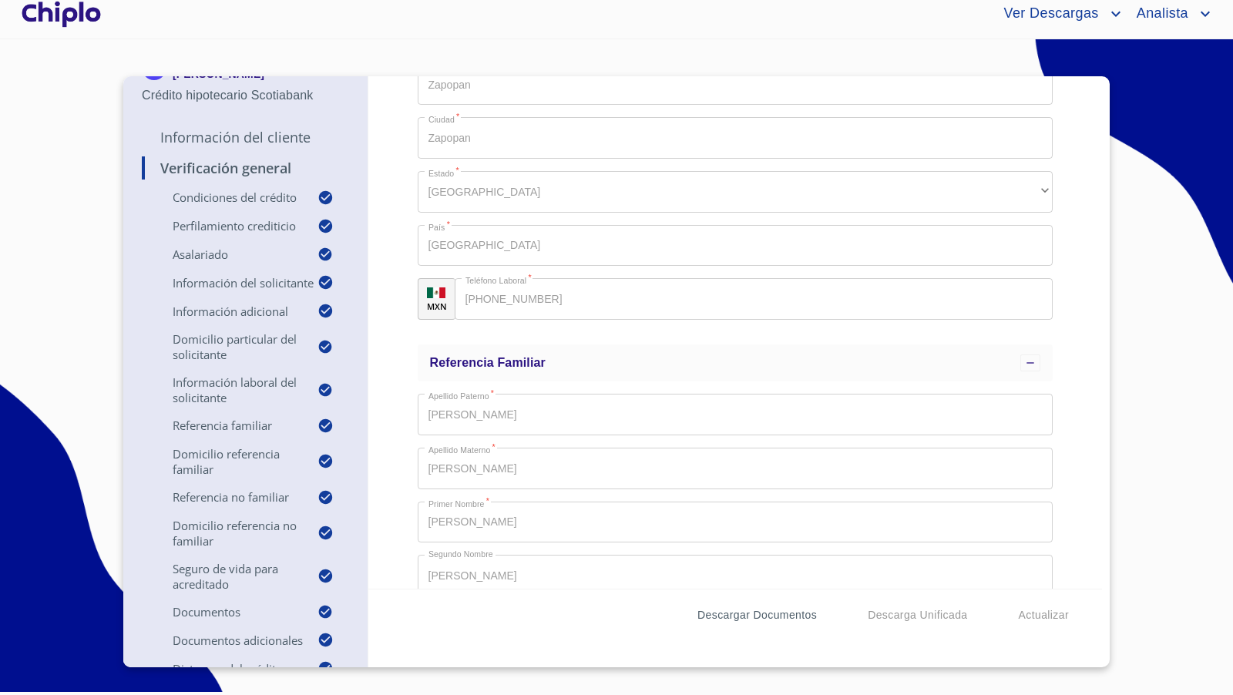
click at [762, 617] on span "Descargar Documentos" at bounding box center [757, 615] width 119 height 19
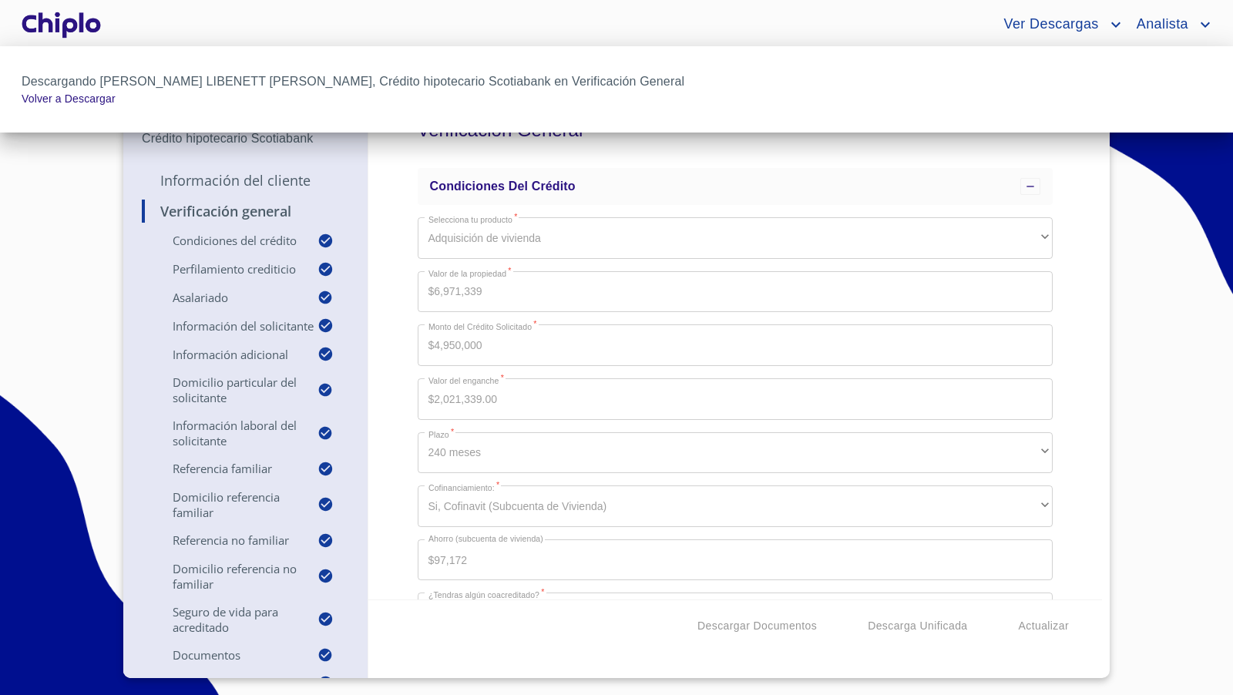
scroll to position [4055, 0]
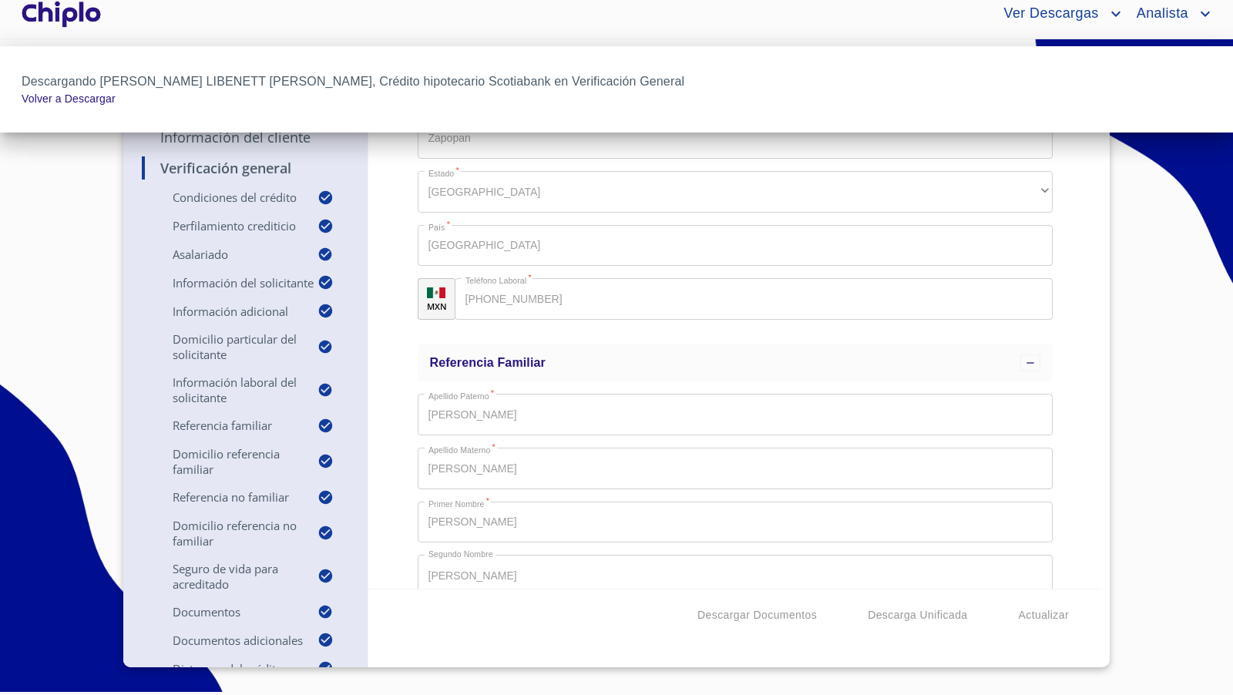
click at [400, 346] on div at bounding box center [616, 347] width 1233 height 695
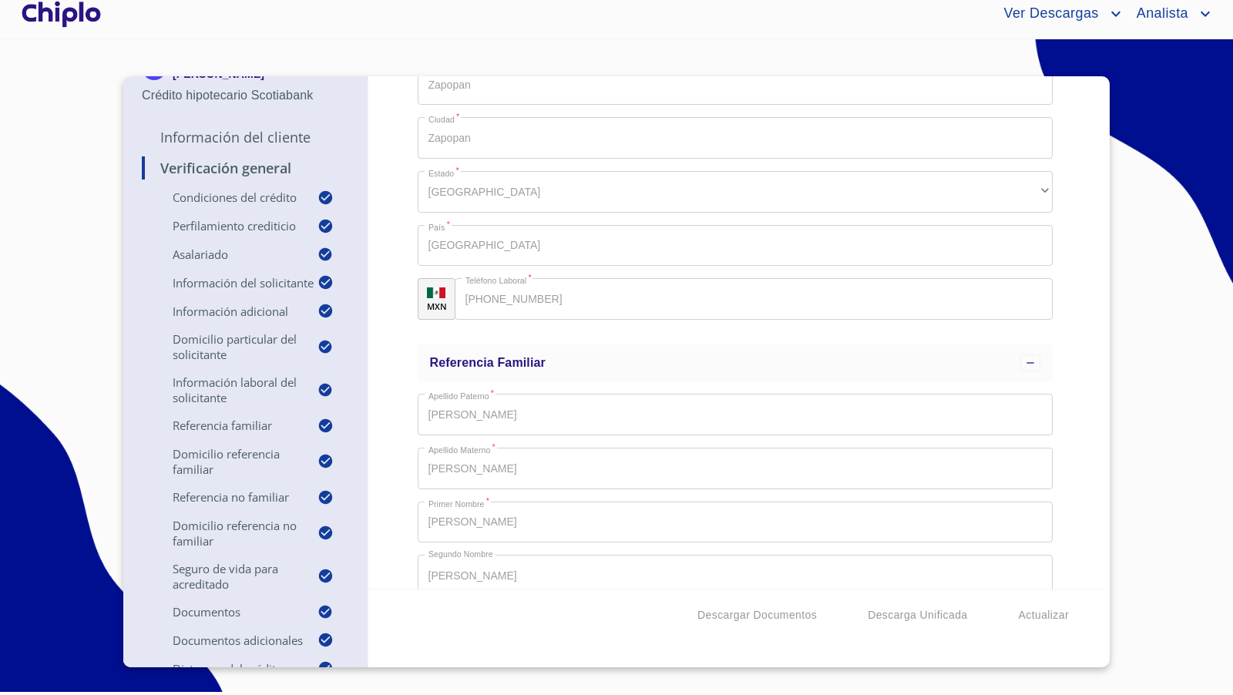
click at [266, 128] on p "Información del Cliente" at bounding box center [245, 137] width 207 height 19
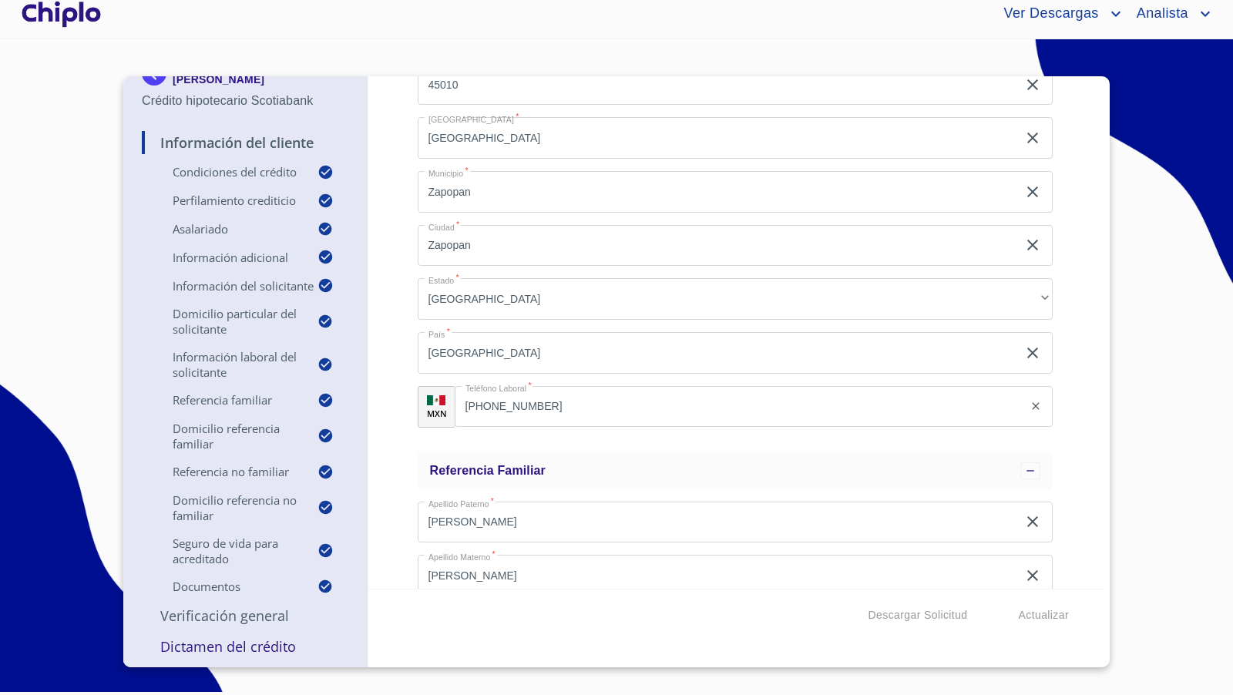
drag, startPoint x: 920, startPoint y: 611, endPoint x: 1085, endPoint y: 537, distance: 180.8
click at [1085, 537] on form "Información del Cliente Condiciones del Crédito Selecciona tu producto   * Adqu…" at bounding box center [735, 358] width 735 height 564
click at [1085, 537] on div "Información del Cliente Condiciones del Crédito Selecciona tu producto   * Adqu…" at bounding box center [735, 332] width 735 height 513
click at [1047, 614] on span "Actualizar" at bounding box center [1044, 615] width 50 height 19
click at [917, 608] on span "Descargar Solicitud" at bounding box center [918, 615] width 99 height 19
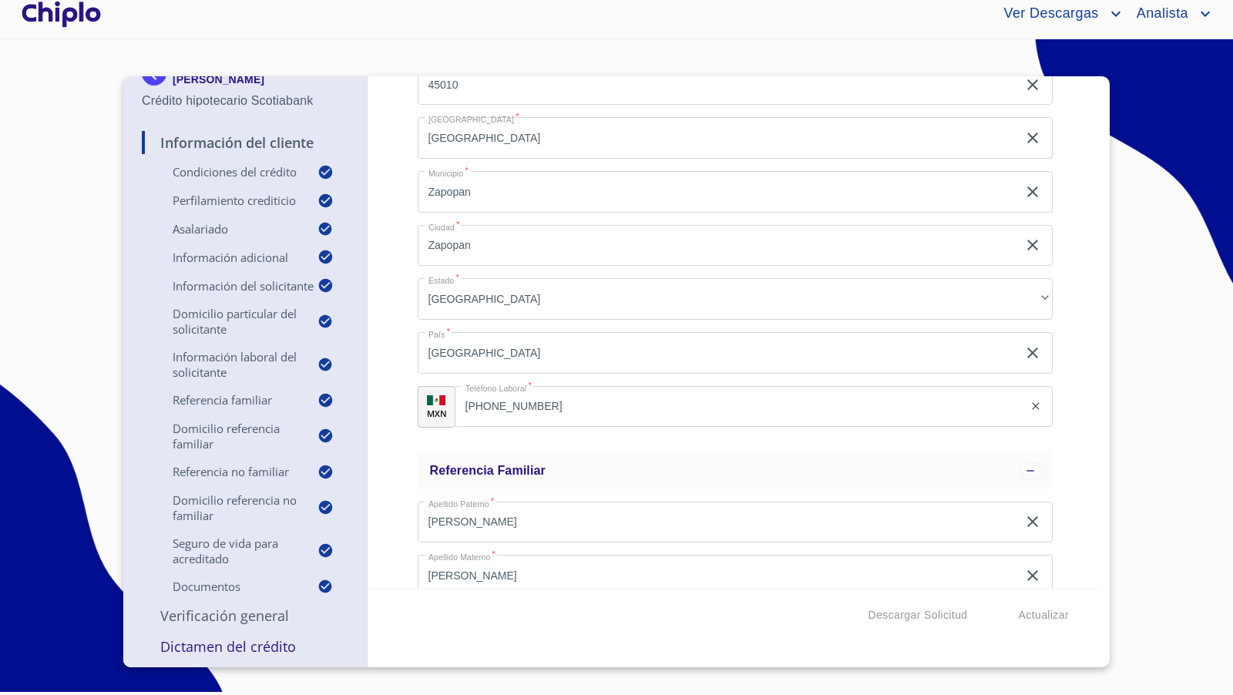
click at [402, 323] on div "Información del Cliente Condiciones del Crédito Selecciona tu producto   * Adqu…" at bounding box center [735, 332] width 735 height 513
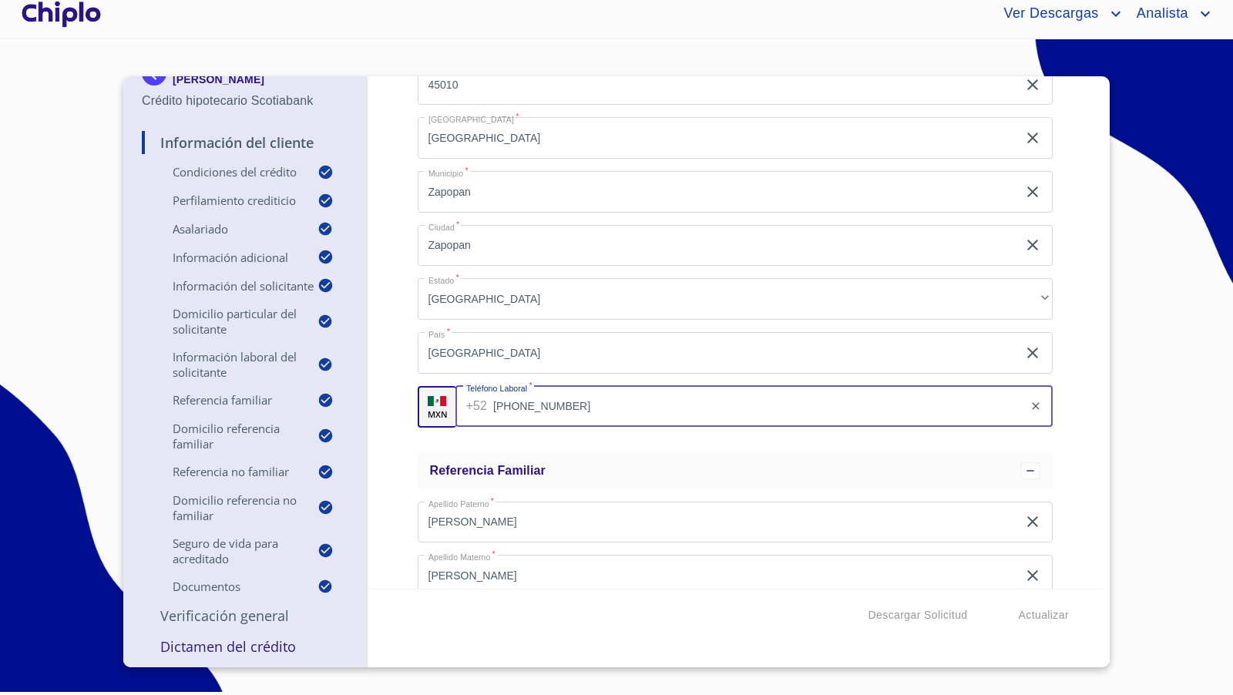
click at [594, 413] on input "[PHONE_NUMBER]" at bounding box center [758, 407] width 530 height 42
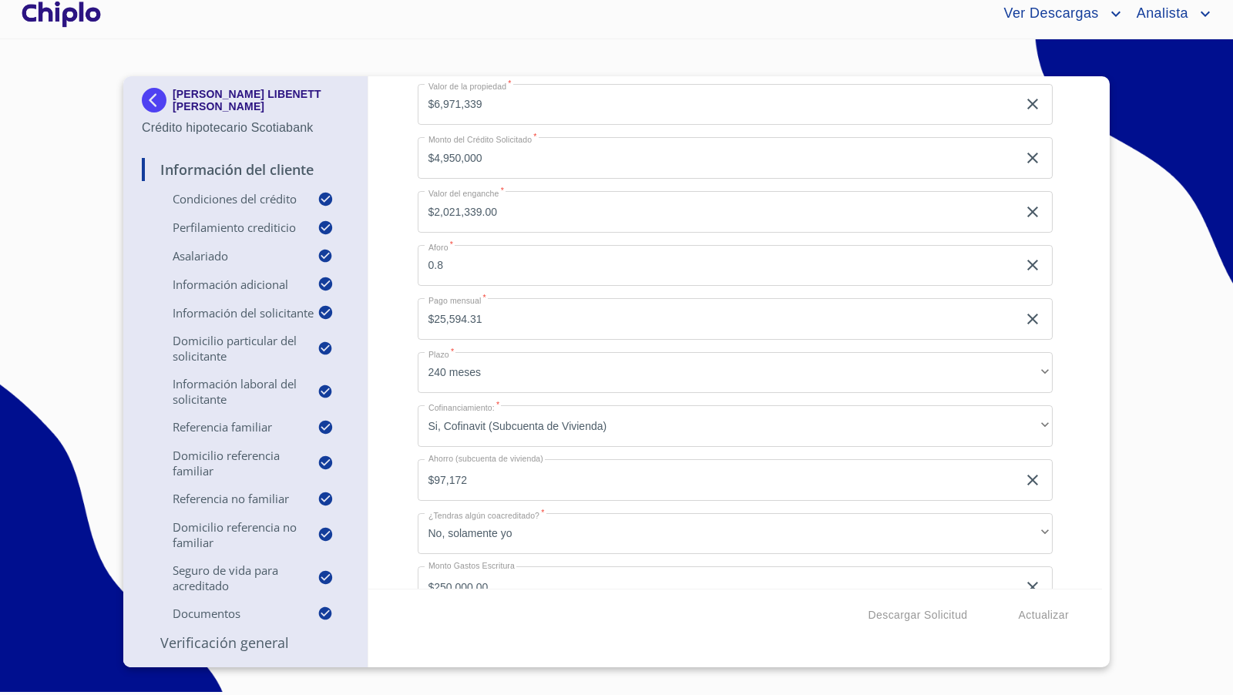
scroll to position [0, 0]
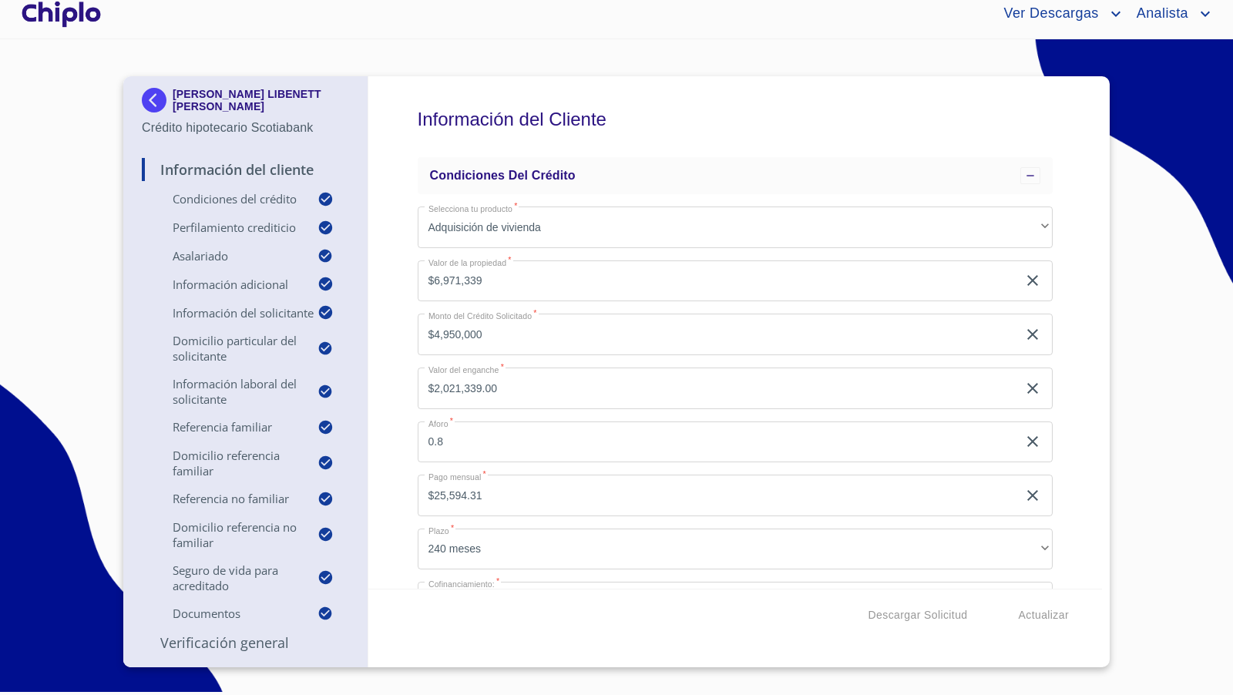
click at [1099, 415] on div "Información del Cliente Condiciones del Crédito Selecciona tu producto   * Adqu…" at bounding box center [735, 332] width 735 height 513
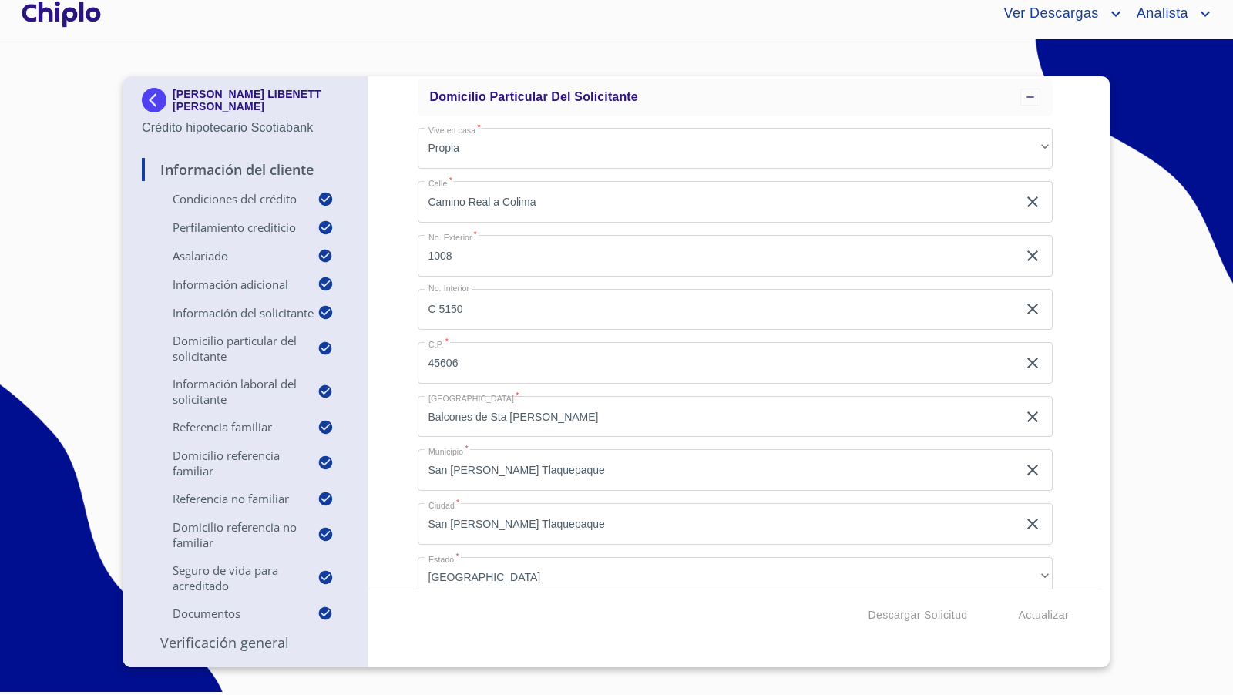
scroll to position [2766, 0]
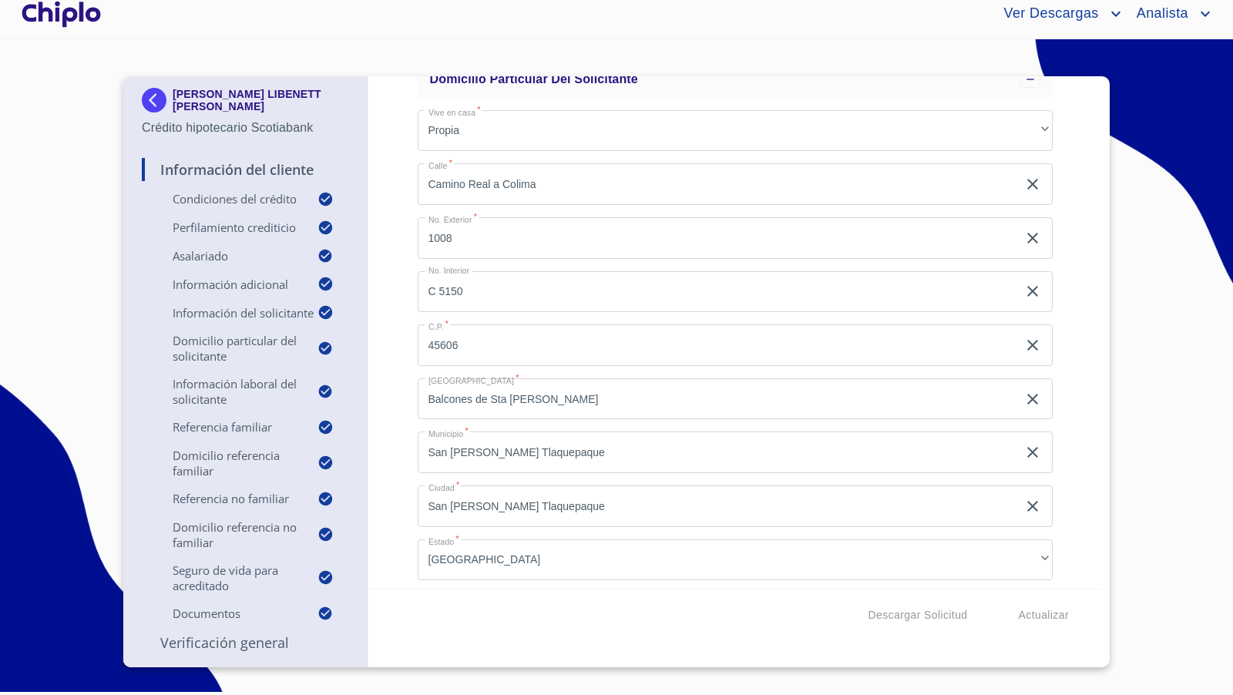
click at [1087, 353] on div "Información del Cliente Condiciones del Crédito Selecciona tu producto   * Adqu…" at bounding box center [735, 332] width 735 height 513
click at [83, 5] on div at bounding box center [62, 13] width 86 height 49
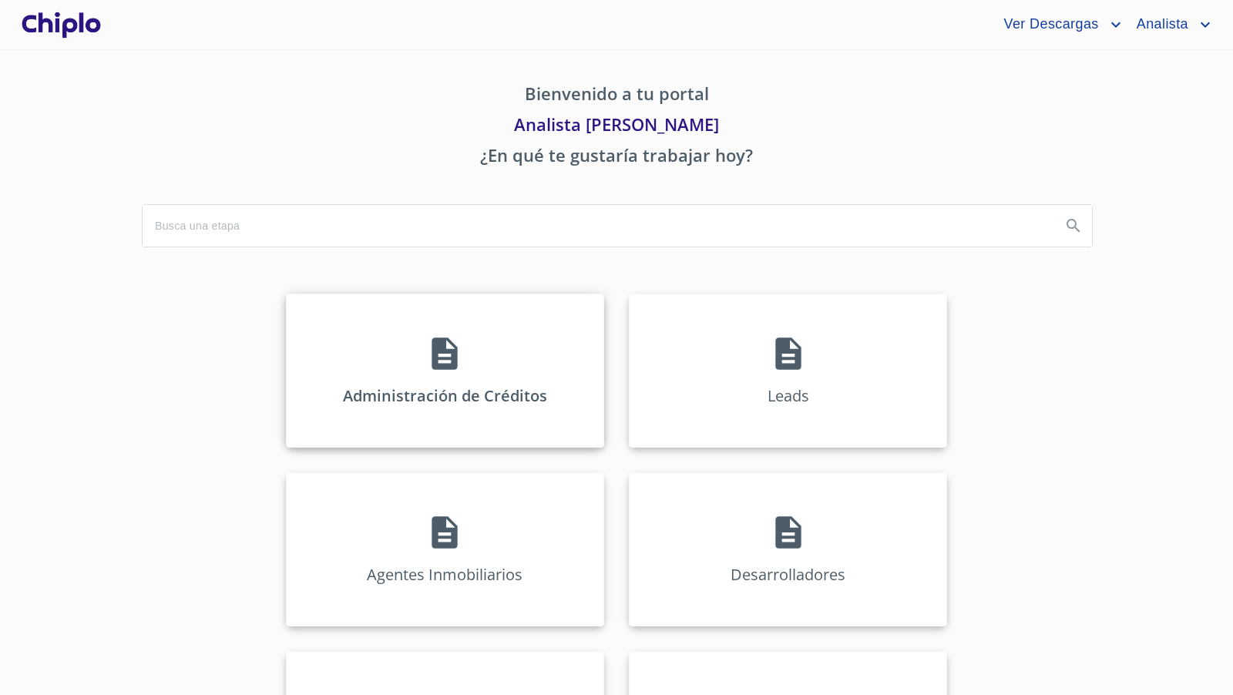
click at [460, 352] on icon at bounding box center [445, 354] width 39 height 39
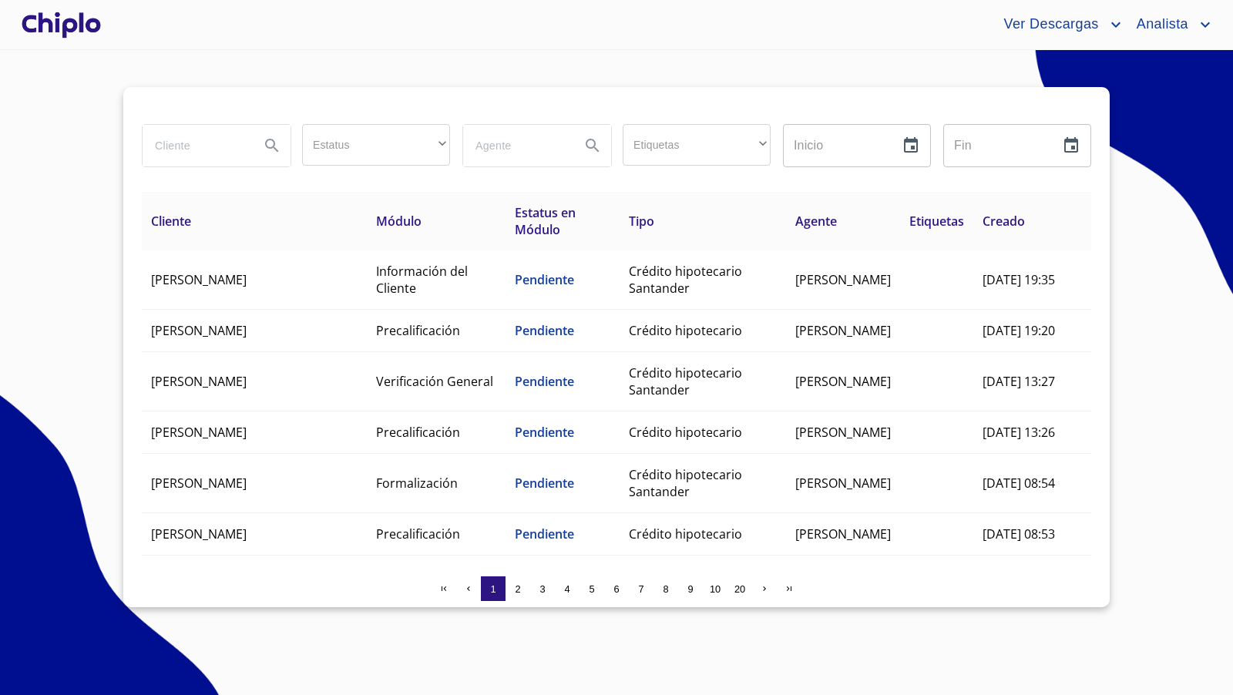
click at [209, 145] on input "search" at bounding box center [195, 146] width 105 height 42
type input "[PERSON_NAME]"
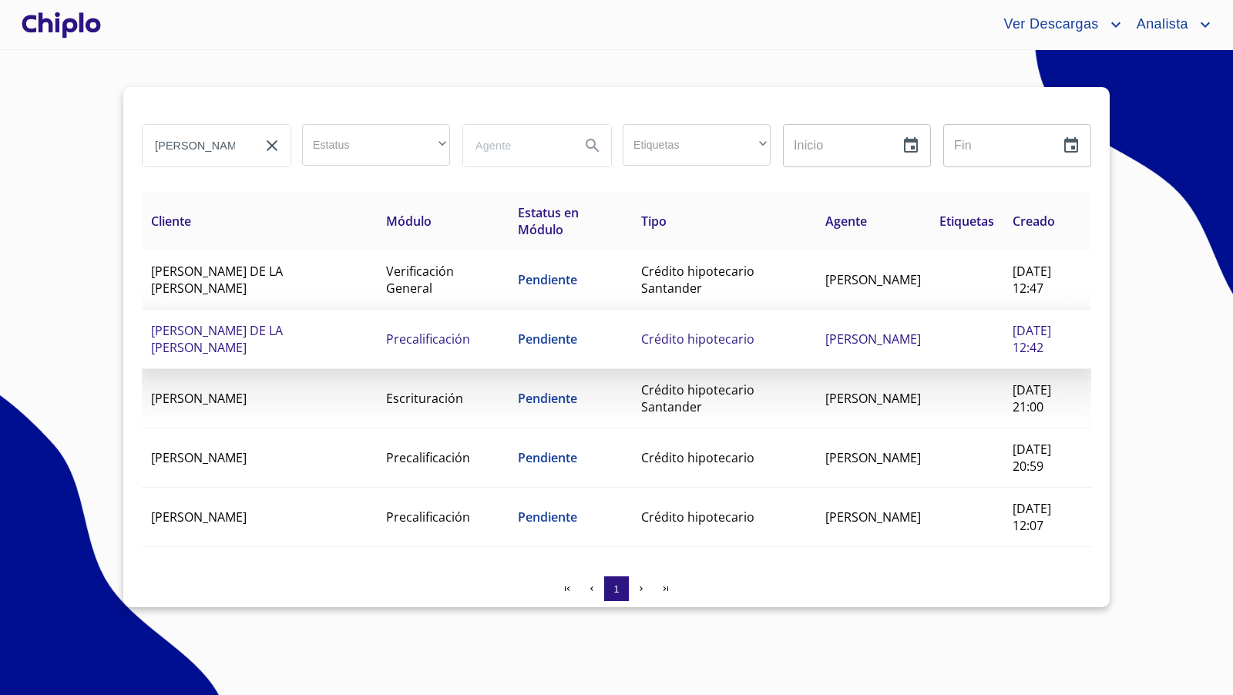
scroll to position [2, 0]
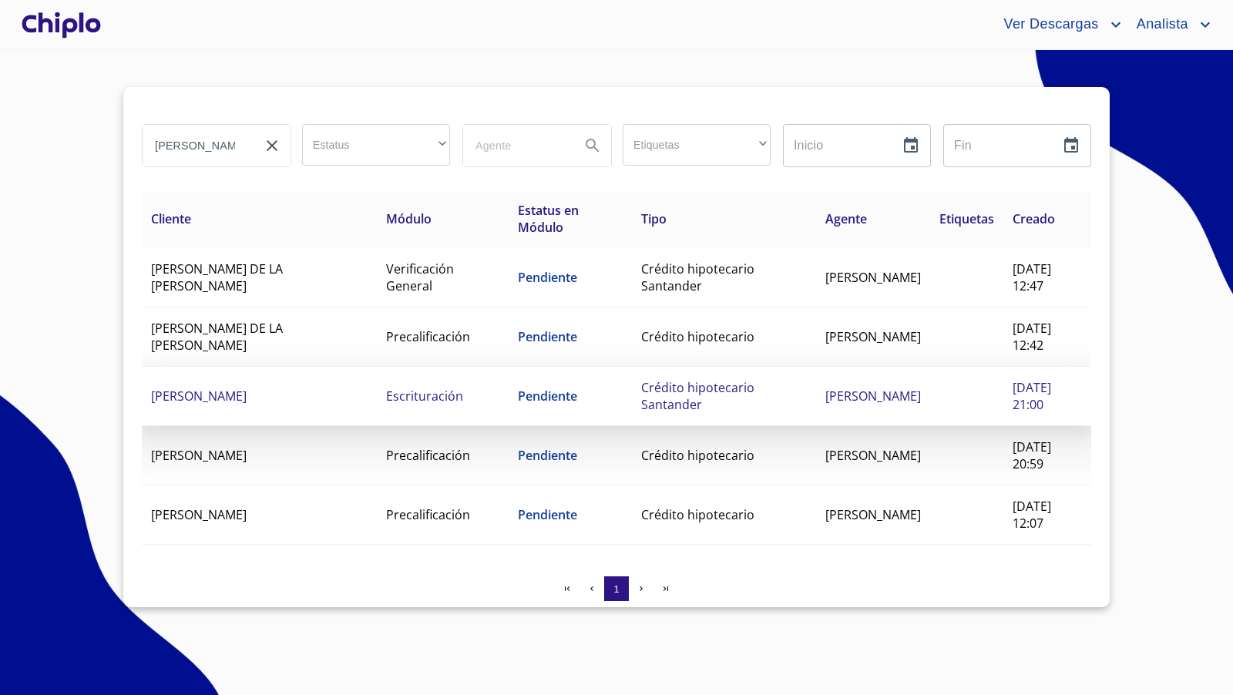
click at [641, 395] on span "Crédito hipotecario Santander" at bounding box center [697, 396] width 113 height 34
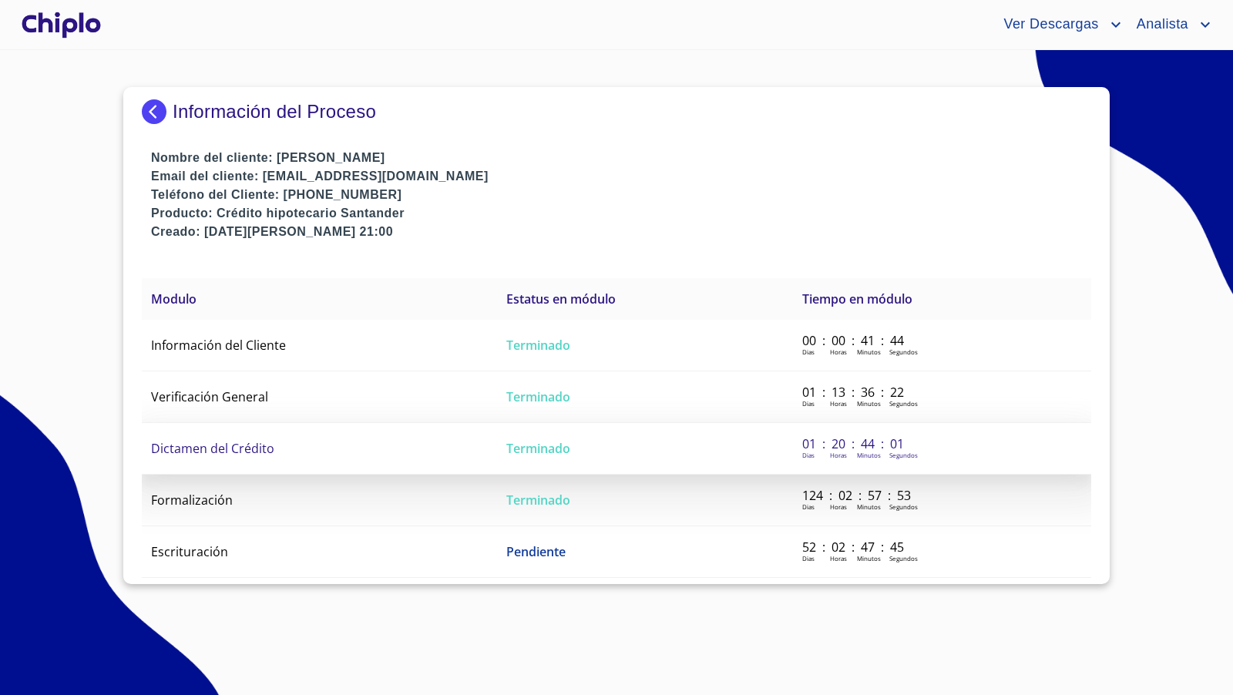
click at [229, 443] on span "Dictamen del Crédito" at bounding box center [212, 448] width 123 height 17
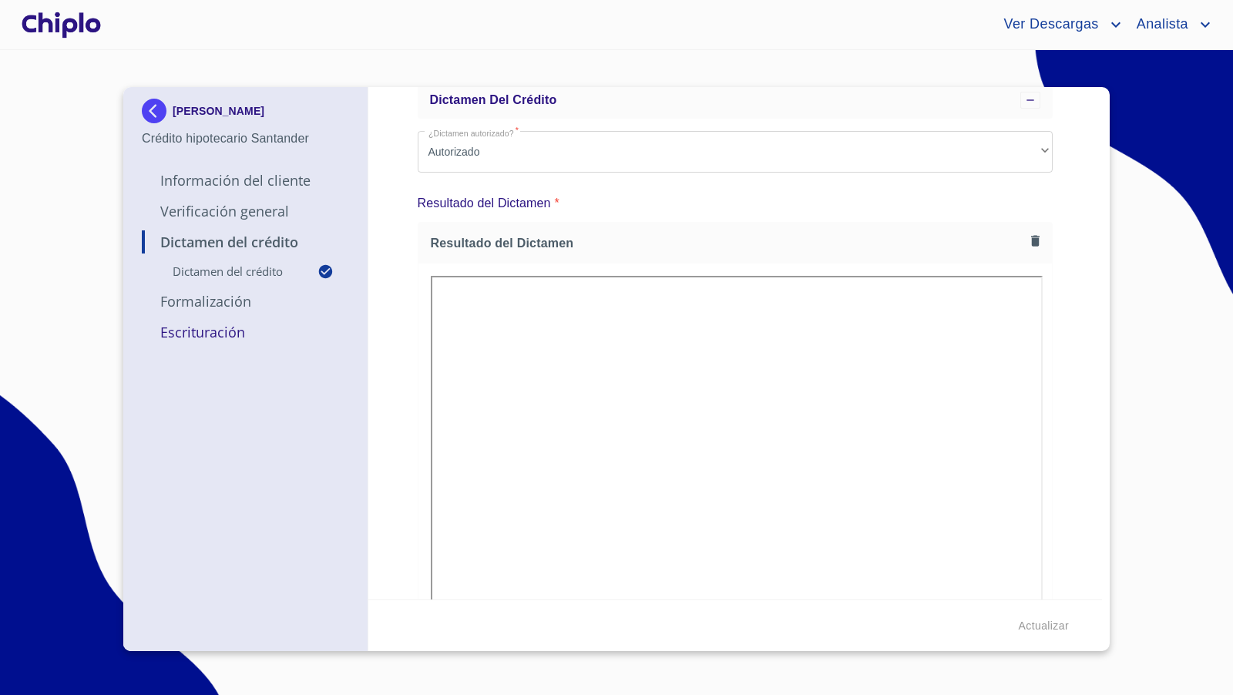
scroll to position [176, 0]
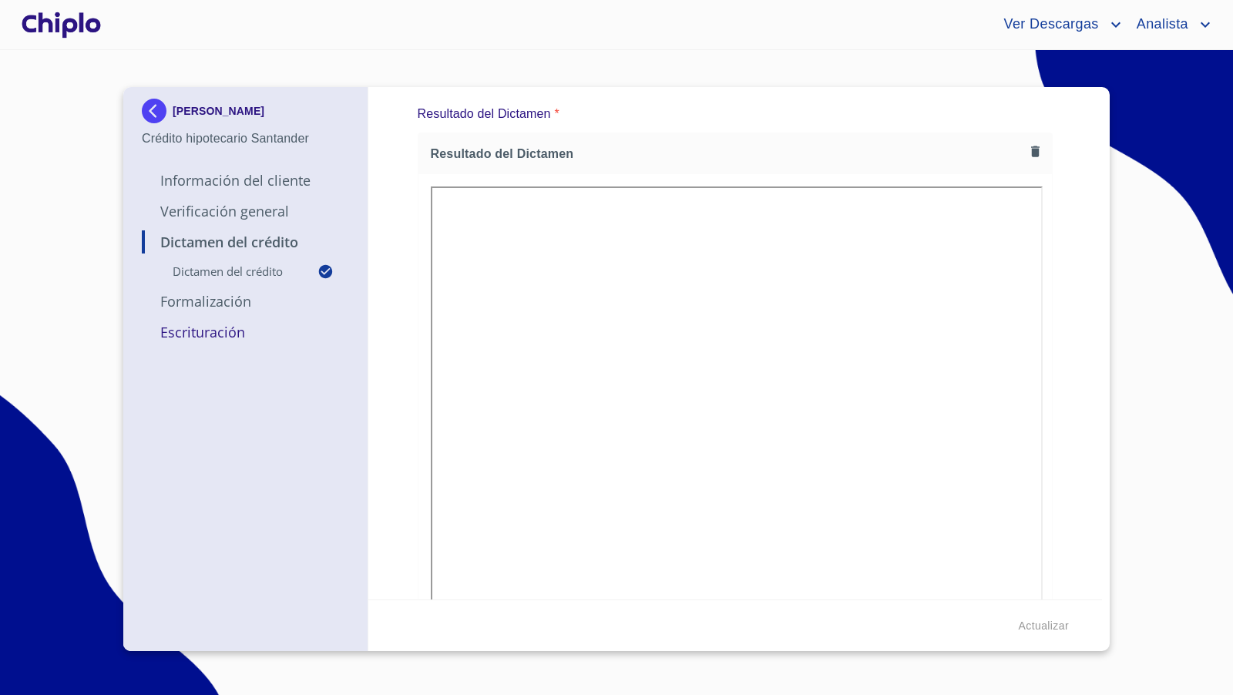
click at [403, 357] on div "Dictamen del Crédito Dictamen del crédito ¿Dictamen autorizado?   * Autorizado …" at bounding box center [735, 343] width 735 height 513
